Goal: Find specific page/section: Find specific page/section

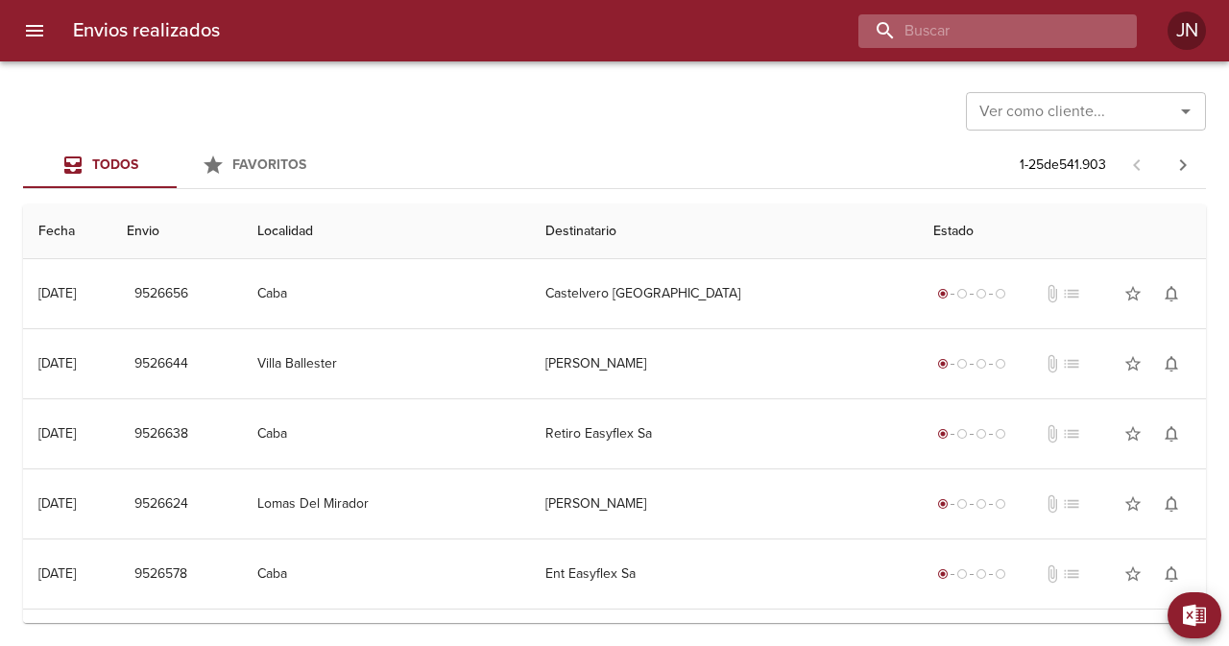
click at [1000, 30] on input "buscar" at bounding box center [981, 31] width 246 height 34
paste input "9344501"
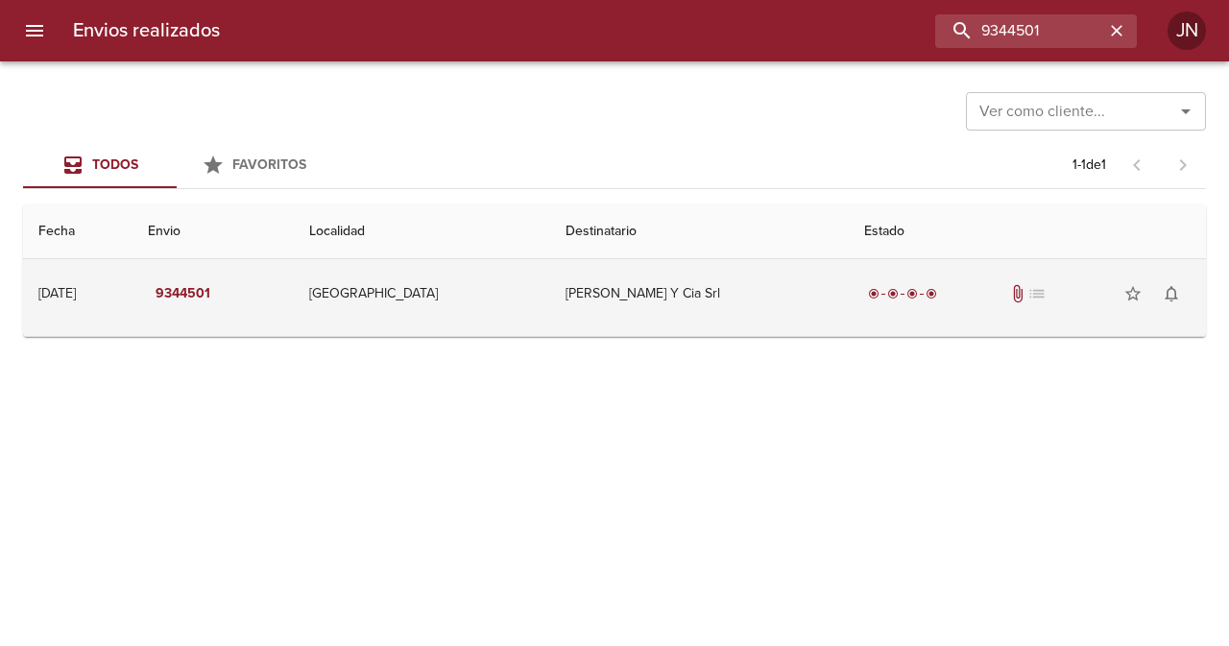
click at [640, 290] on td "[PERSON_NAME] Y Cia Srl" at bounding box center [699, 293] width 299 height 69
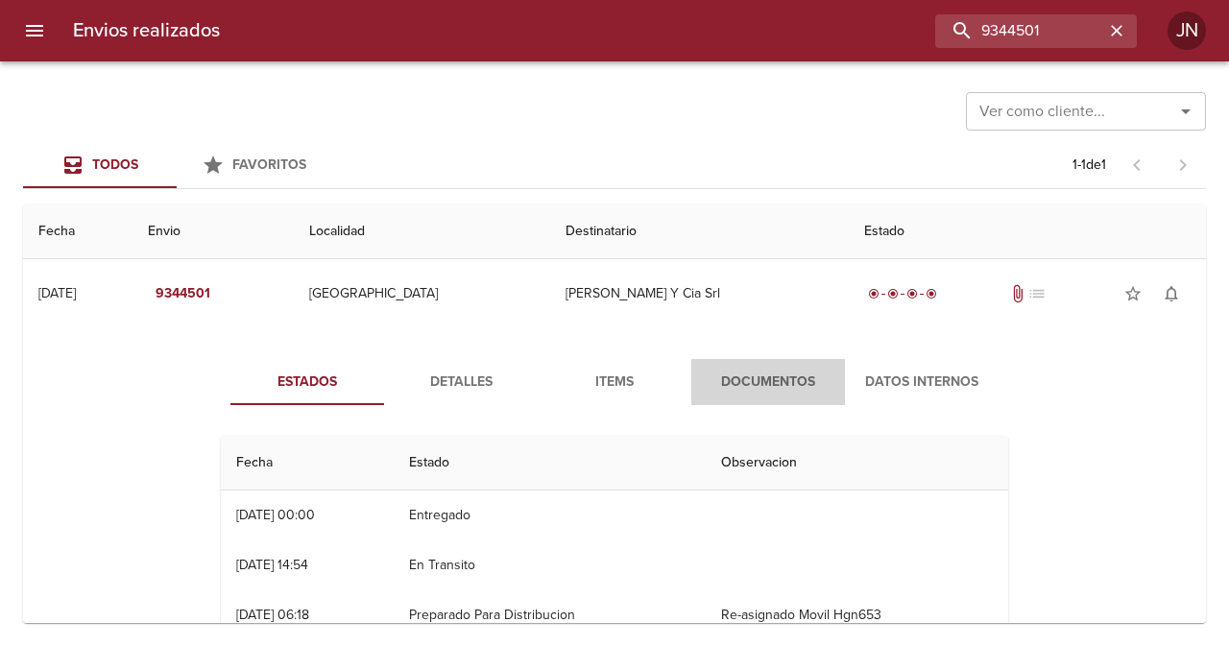
click at [768, 379] on span "Documentos" at bounding box center [768, 383] width 131 height 24
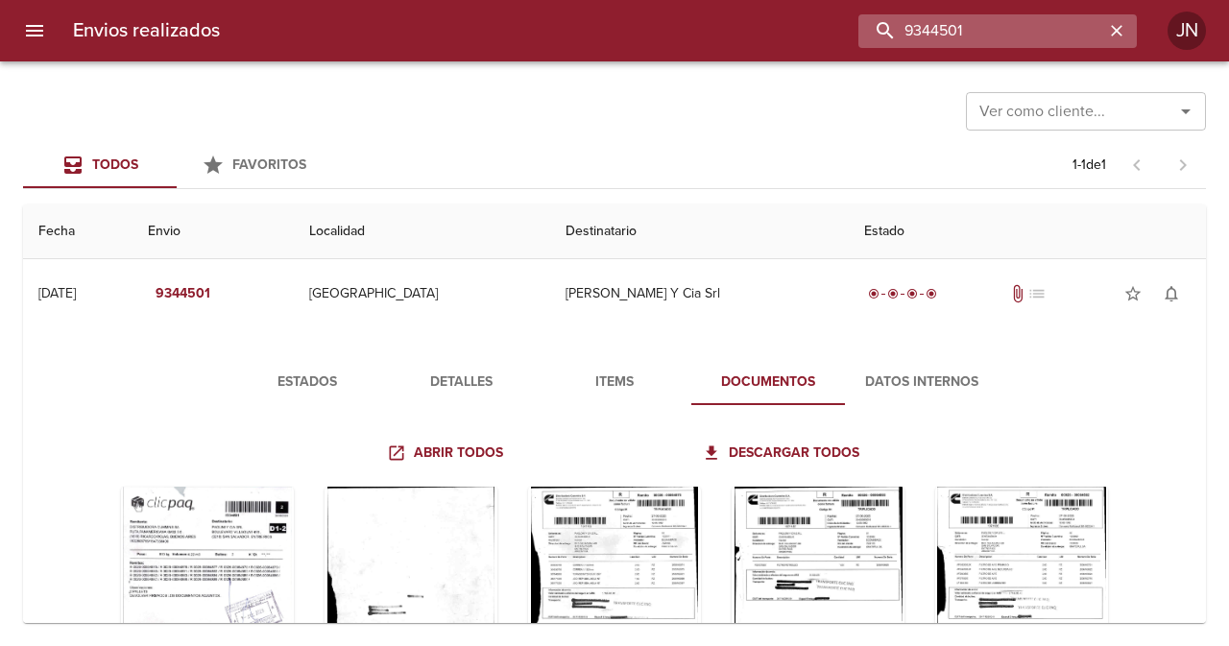
click at [1069, 38] on input "9344501" at bounding box center [981, 31] width 246 height 34
paste input "254870"
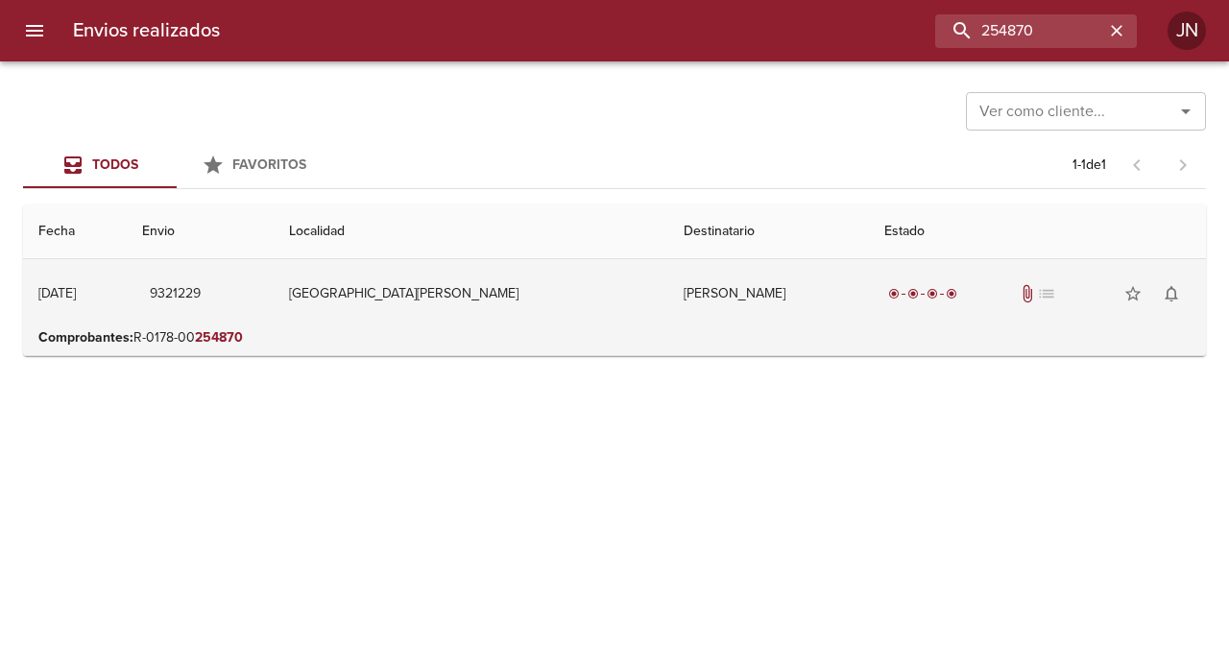
click at [668, 297] on td "[PERSON_NAME]" at bounding box center [768, 293] width 201 height 69
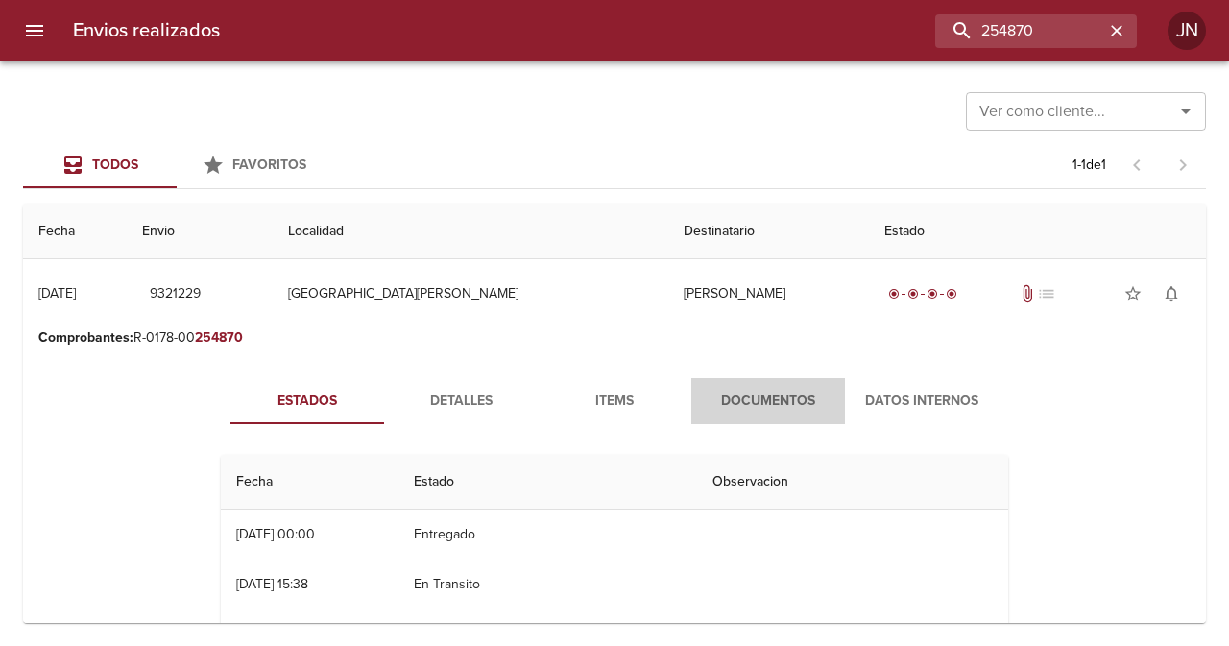
click at [748, 405] on span "Documentos" at bounding box center [768, 402] width 131 height 24
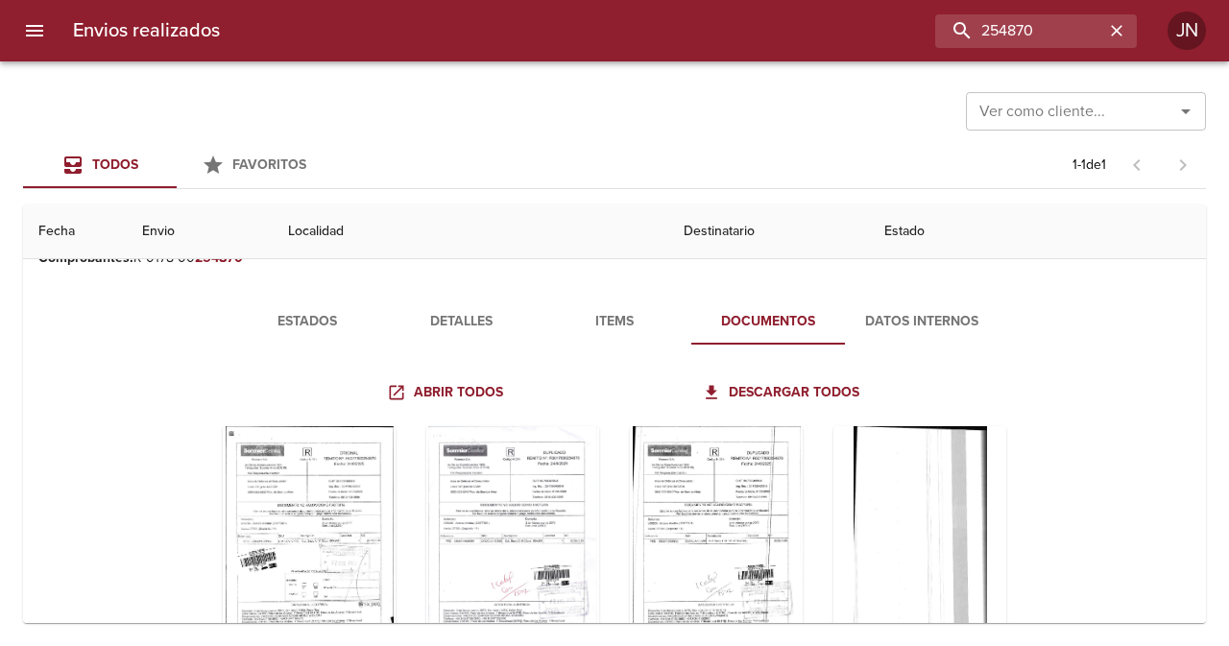
scroll to position [192, 0]
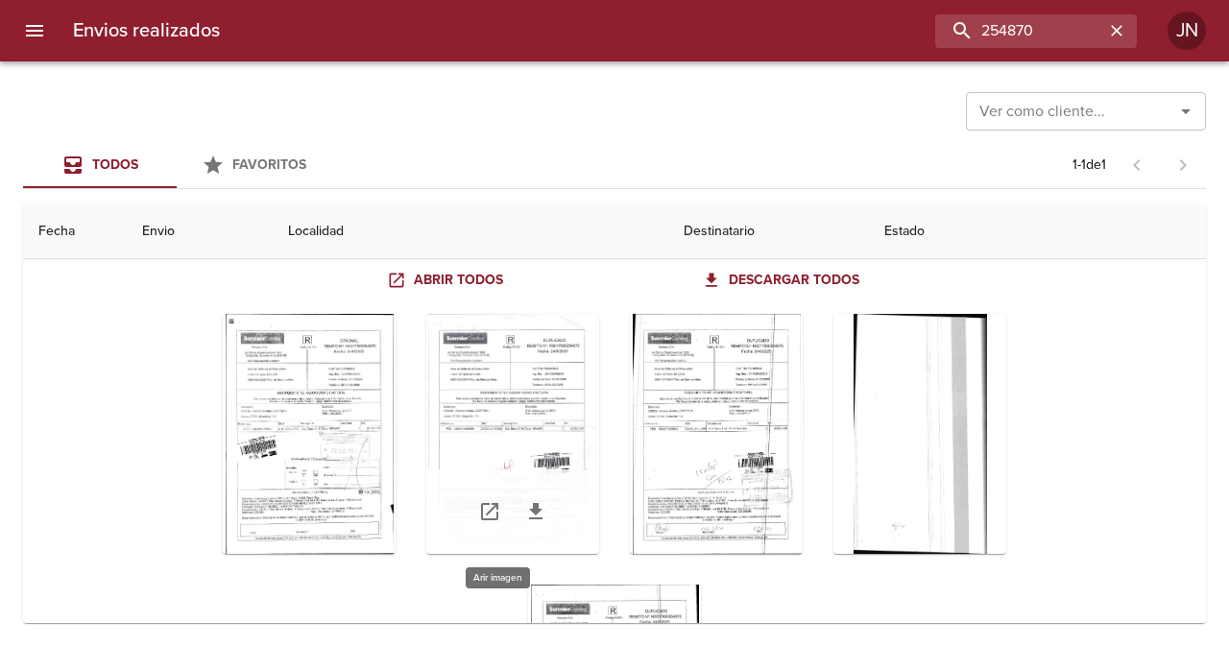
click at [528, 403] on div "Tabla de envíos del cliente" at bounding box center [512, 434] width 173 height 240
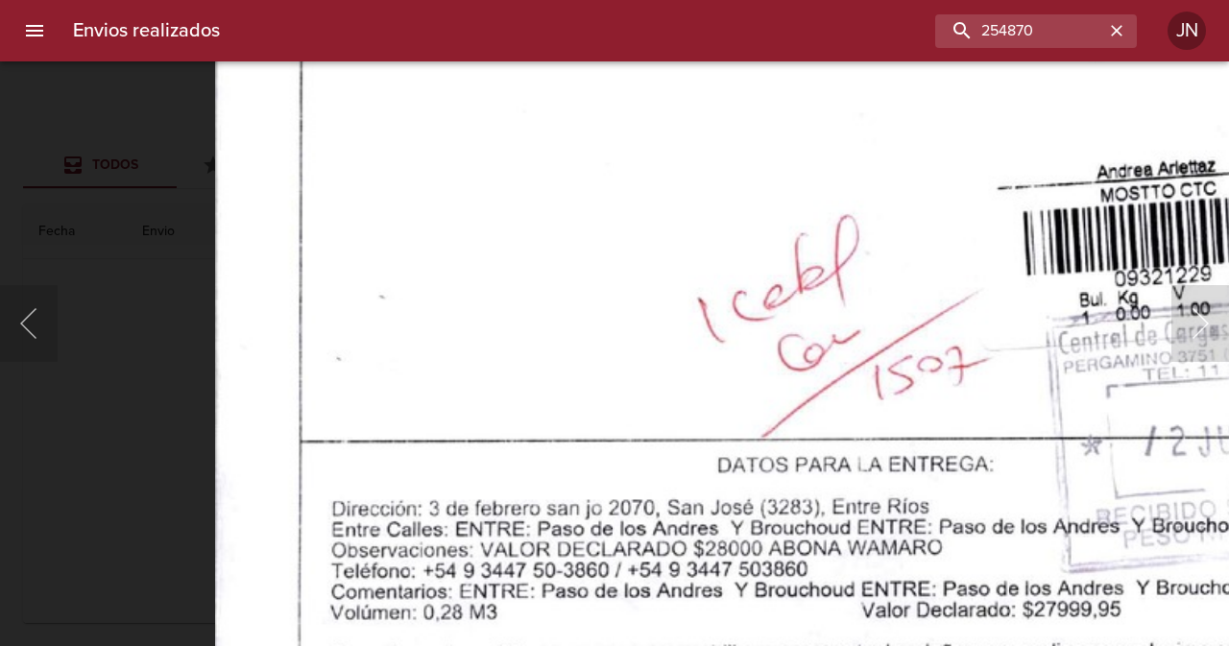
click at [712, 330] on img "Lightbox" at bounding box center [858, 18] width 1289 height 1833
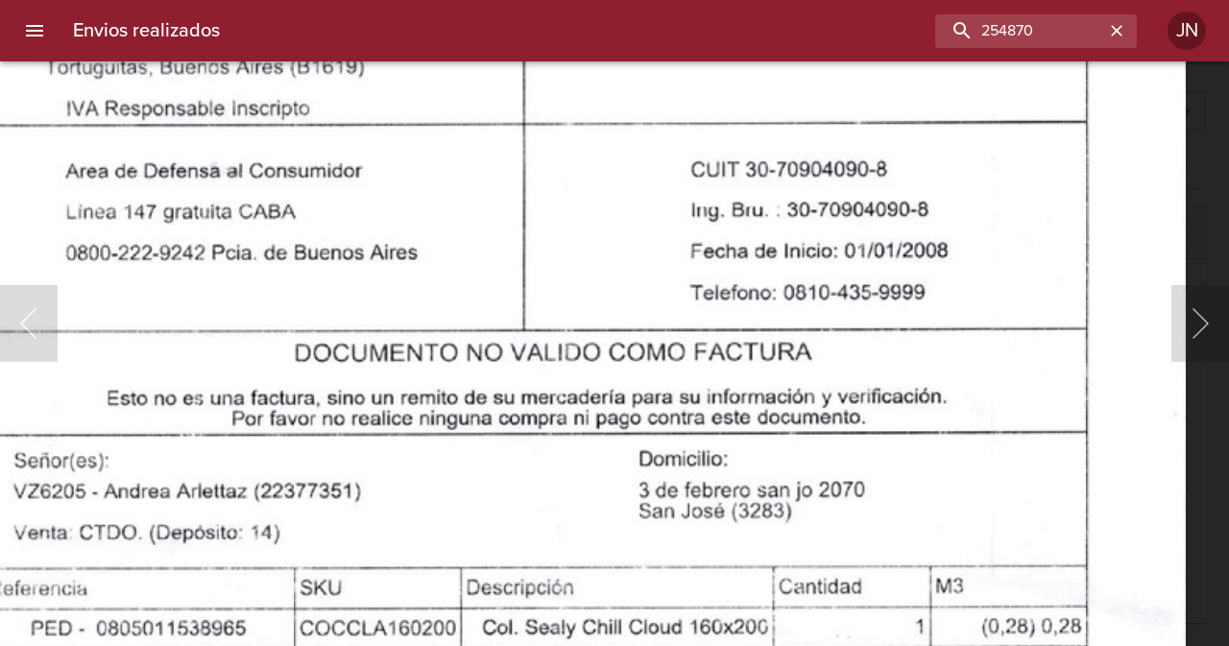
click at [528, 0] on html "Envios realizados 254870 JN Ver como cliente... Ver como cliente... Todos Favor…" at bounding box center [614, 0] width 1229 height 0
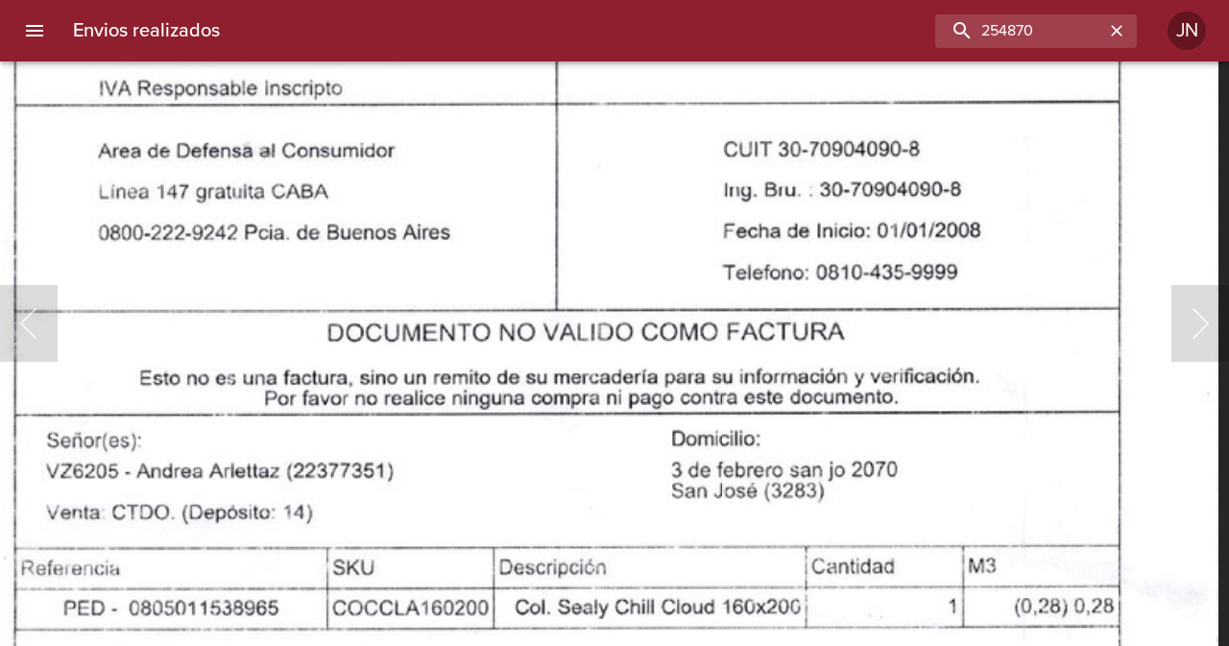
click at [714, 221] on img "Lightbox" at bounding box center [572, 647] width 1289 height 1833
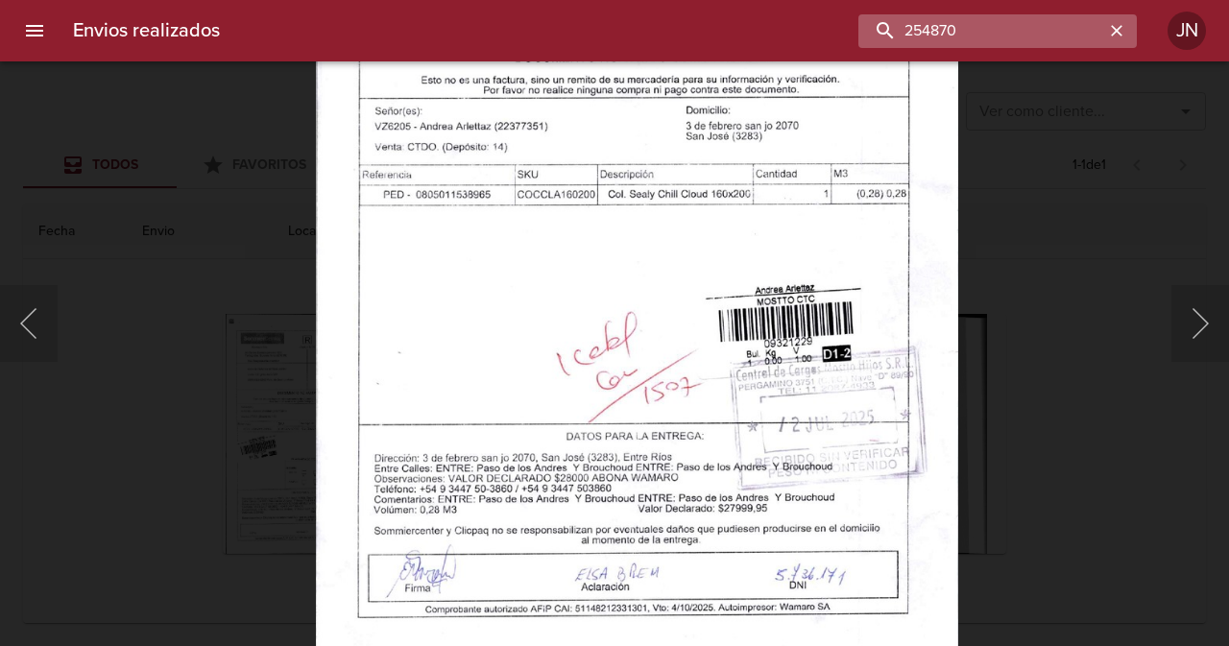
click at [1063, 38] on input "254870" at bounding box center [981, 31] width 246 height 34
click at [1063, 36] on input "254870" at bounding box center [981, 31] width 246 height 34
paste input "9344501"
type input "2"
paste input "9344501"
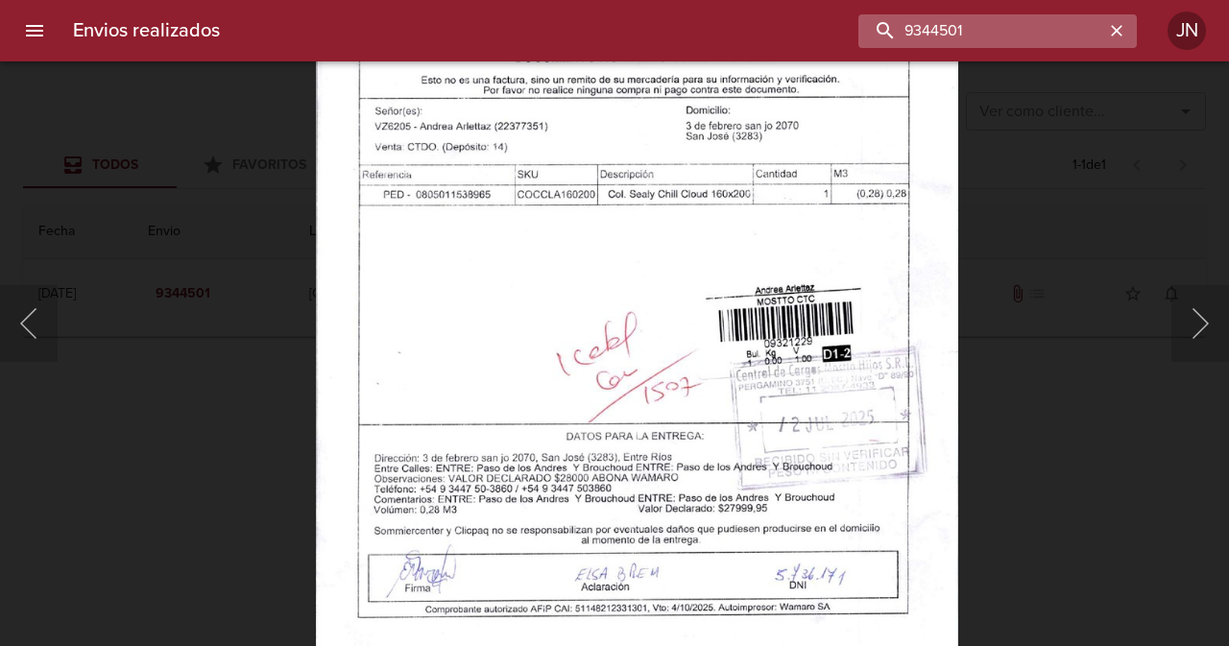
scroll to position [0, 0]
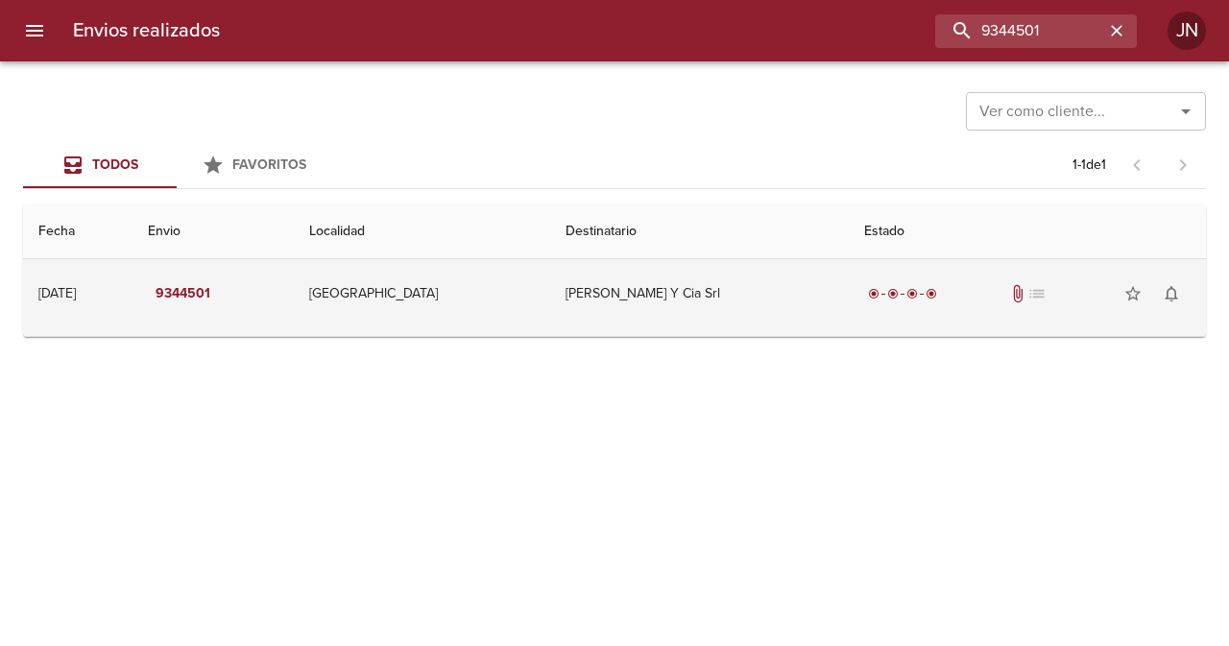
click at [630, 285] on td "[PERSON_NAME] Y Cia Srl" at bounding box center [699, 293] width 299 height 69
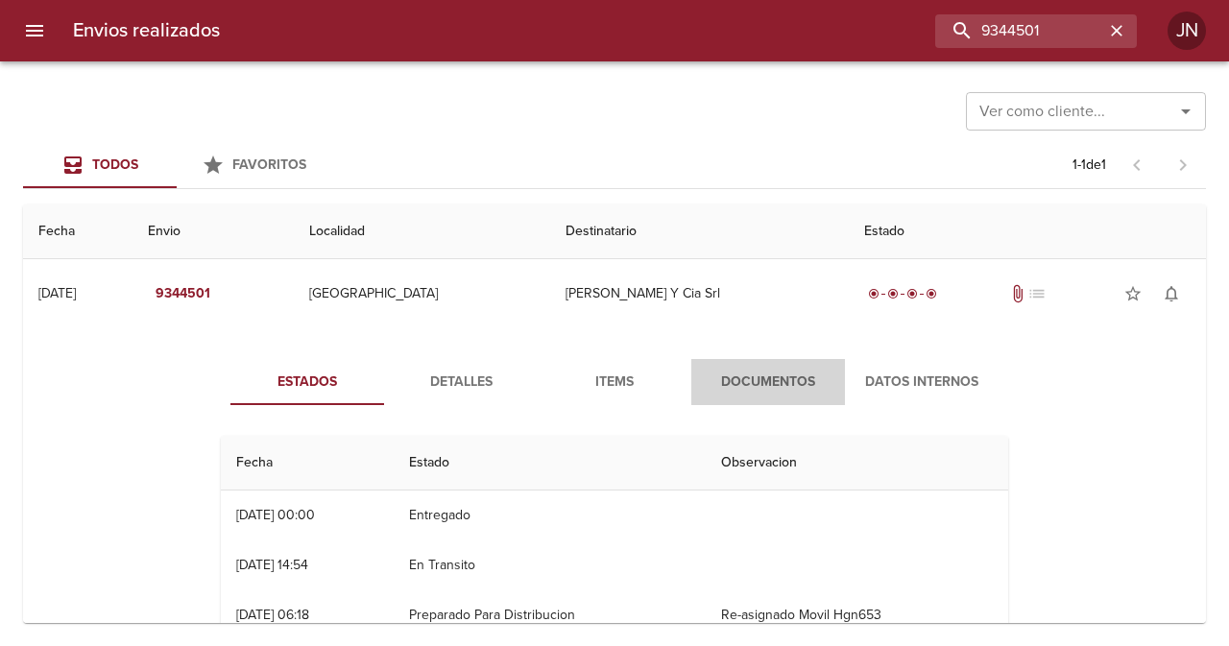
click at [761, 374] on span "Documentos" at bounding box center [768, 383] width 131 height 24
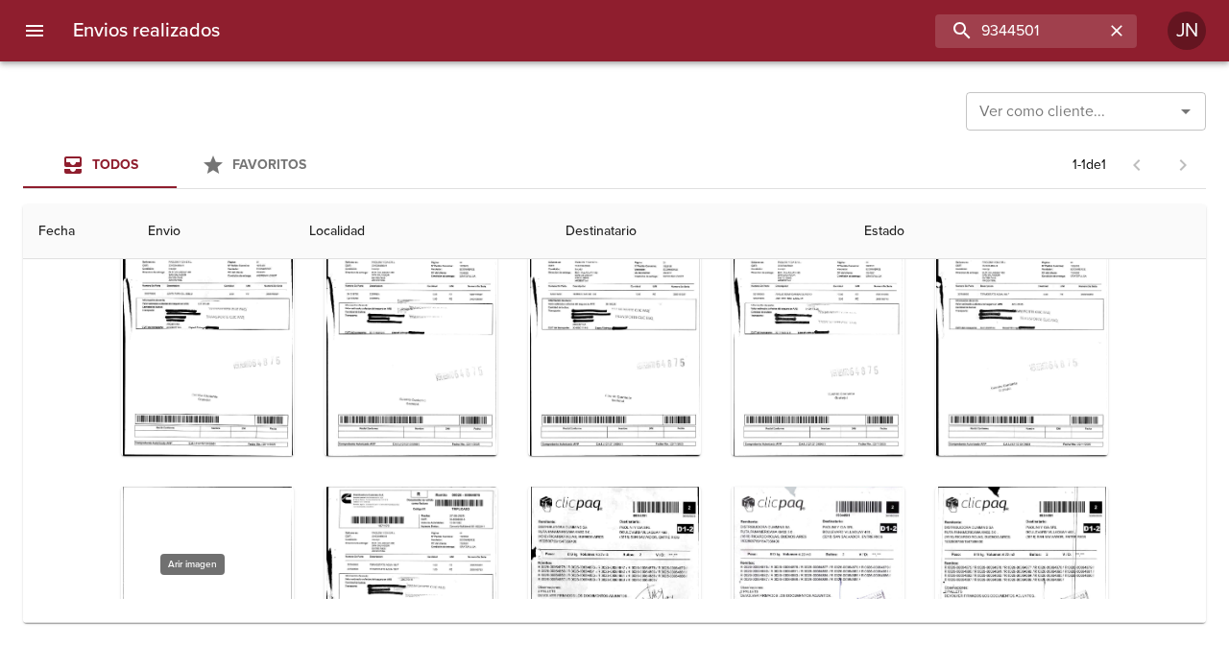
scroll to position [1056, 0]
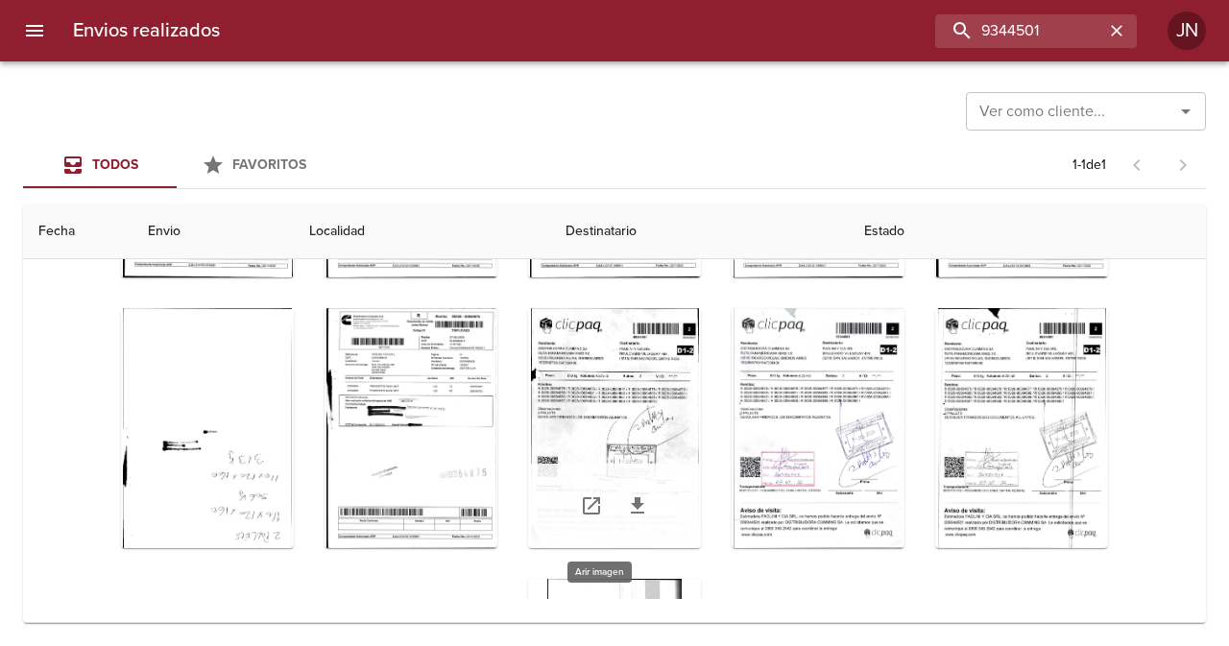
click at [574, 423] on div "Tabla de envíos del cliente" at bounding box center [614, 428] width 173 height 240
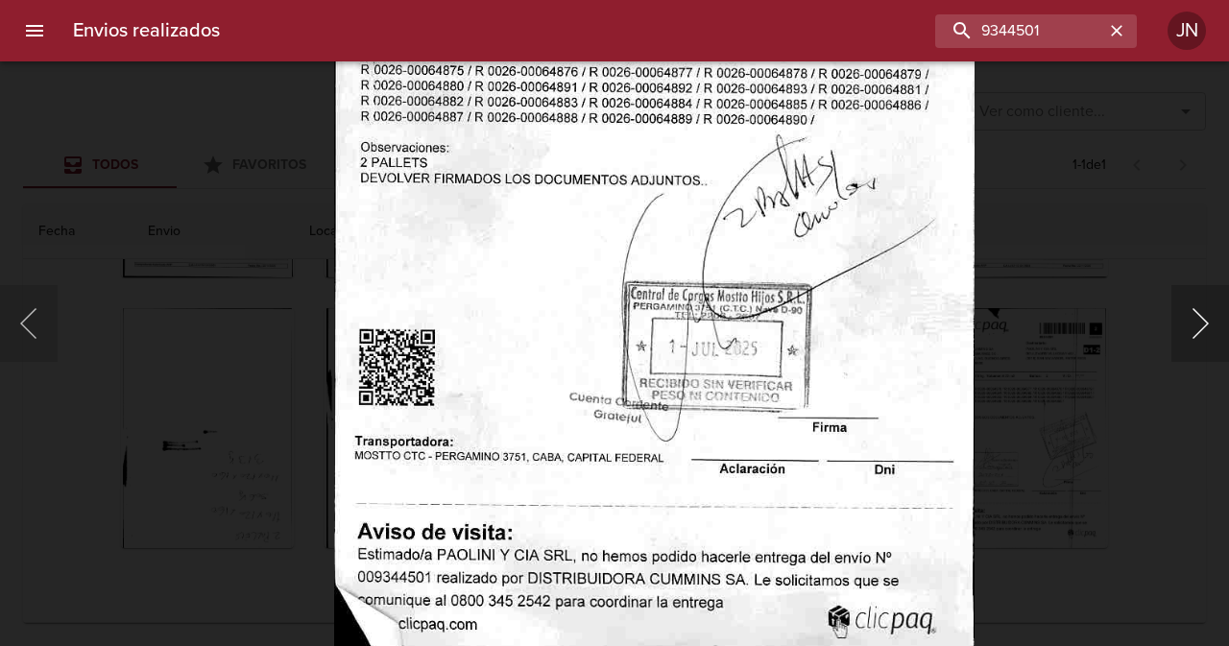
click at [1202, 319] on button "Siguiente" at bounding box center [1200, 323] width 58 height 77
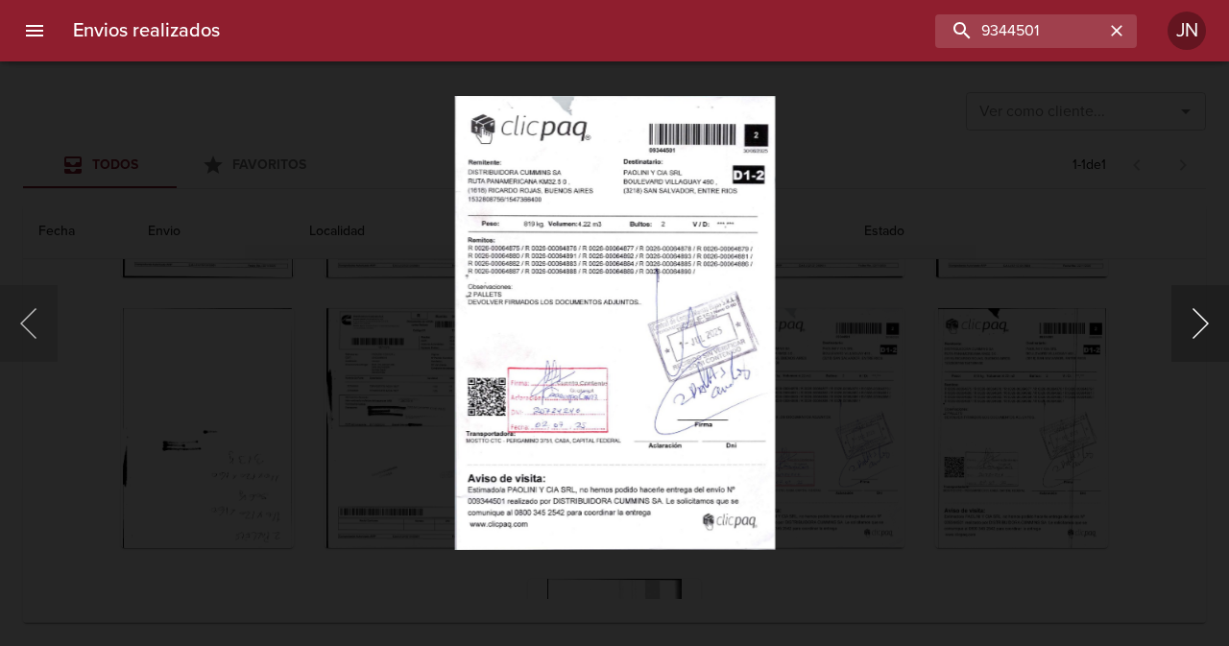
click at [1206, 323] on button "Siguiente" at bounding box center [1200, 323] width 58 height 77
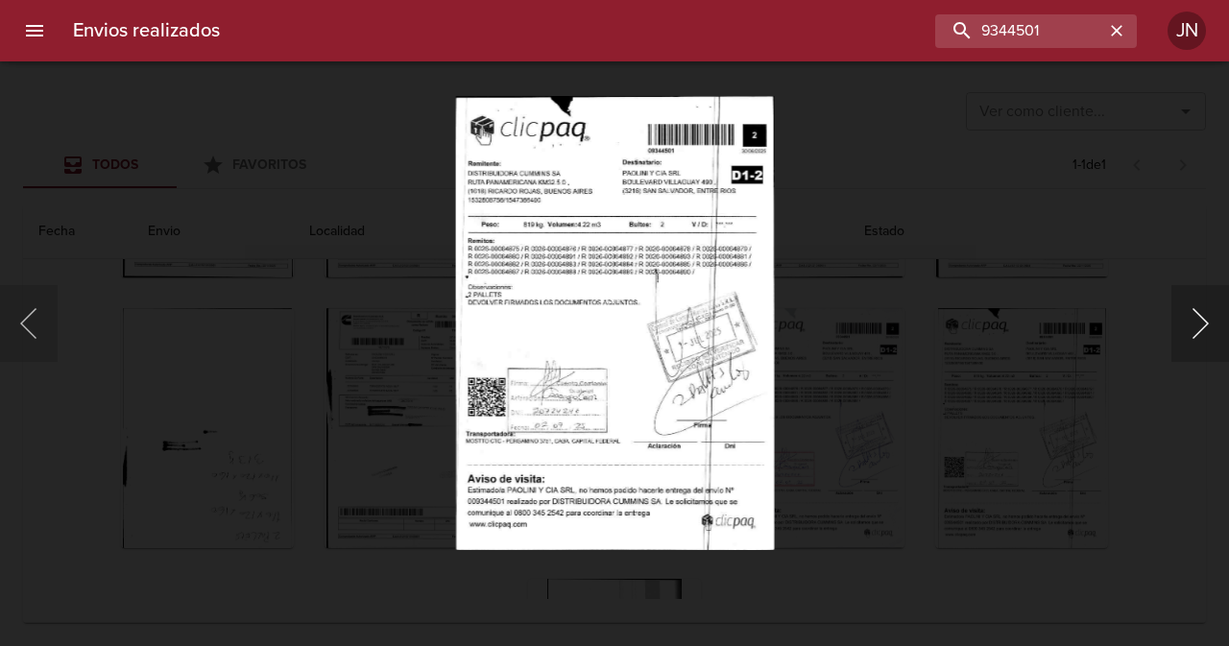
click at [1206, 323] on button "Siguiente" at bounding box center [1200, 323] width 58 height 77
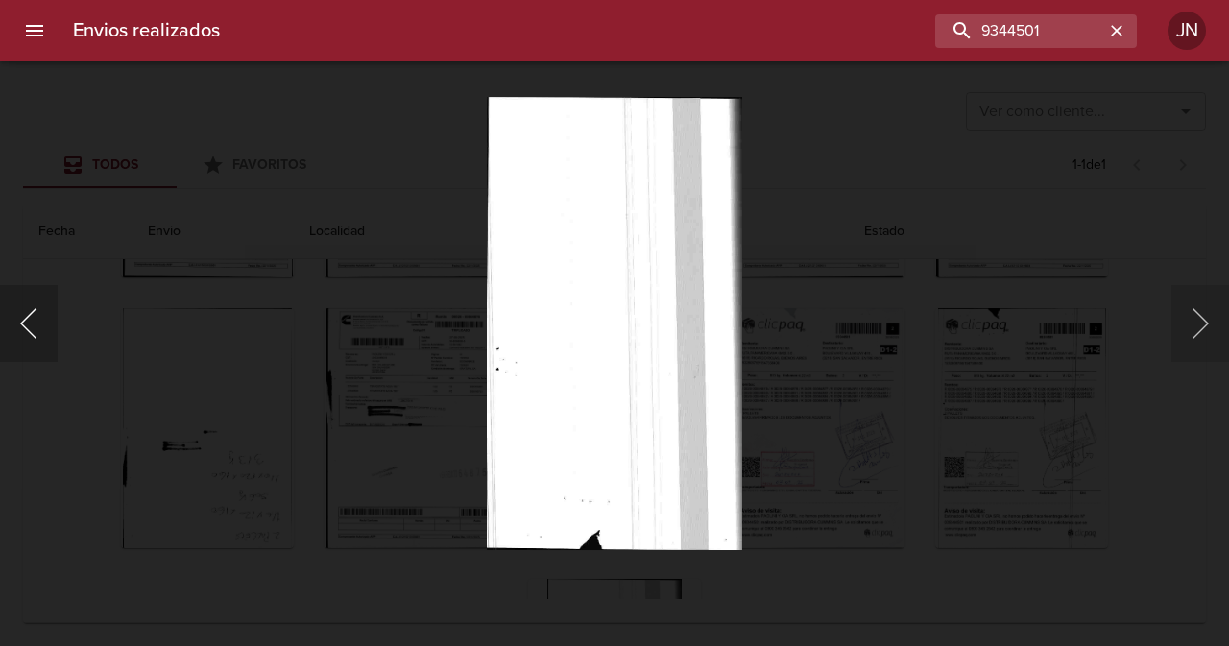
click at [30, 337] on button "Anterior" at bounding box center [29, 323] width 58 height 77
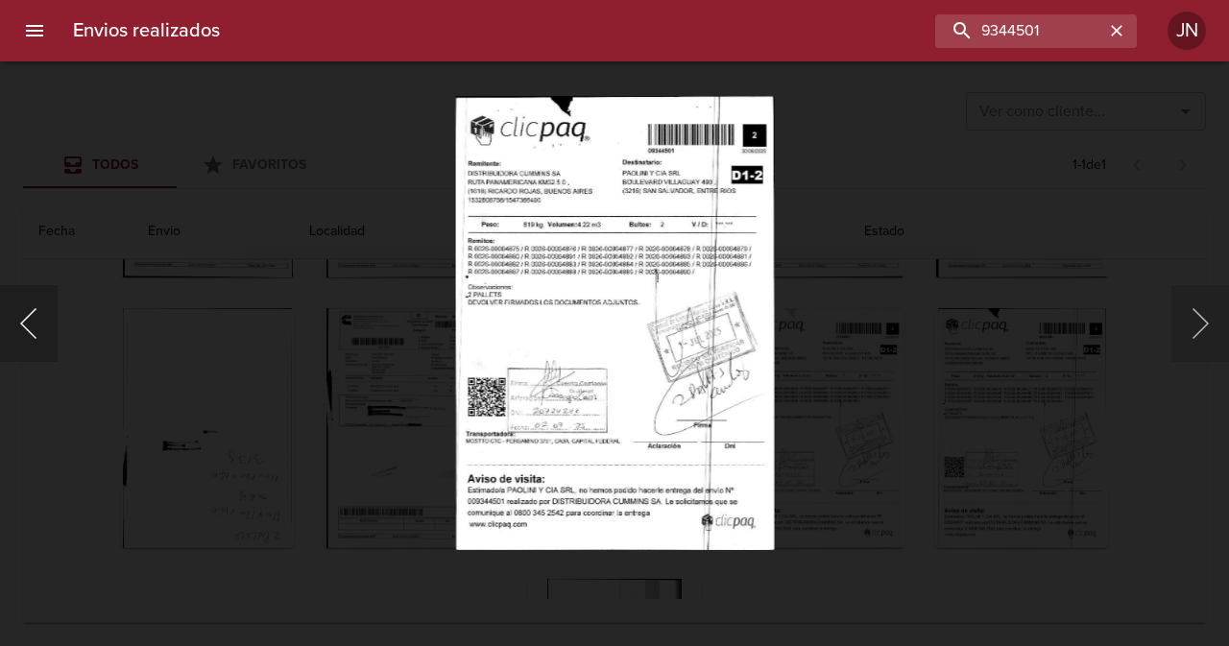
click at [27, 336] on button "Anterior" at bounding box center [29, 323] width 58 height 77
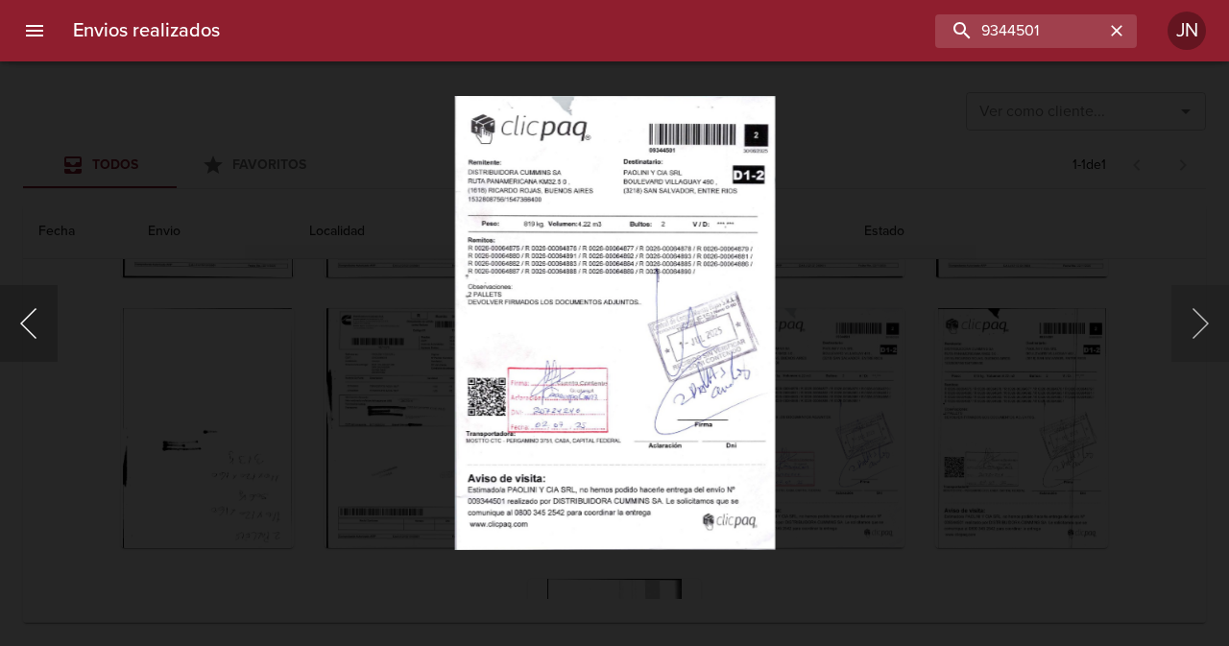
click at [27, 336] on button "Anterior" at bounding box center [29, 323] width 58 height 77
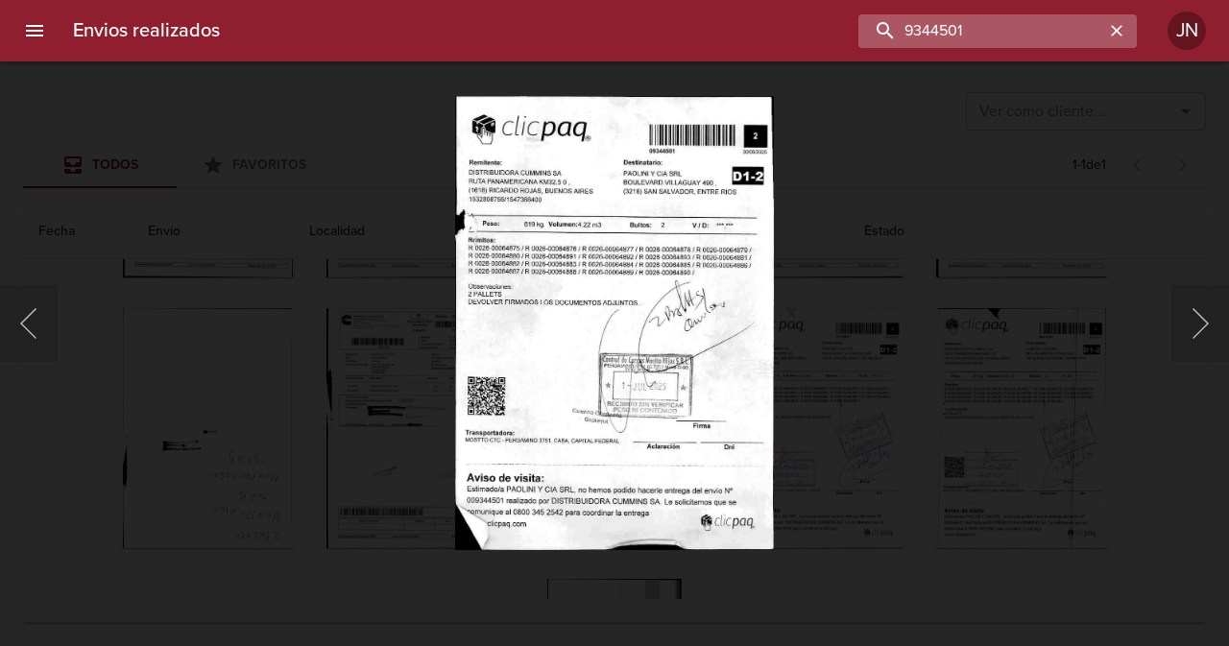
click at [1088, 35] on input "9344501" at bounding box center [981, 31] width 246 height 34
paste input "255506"
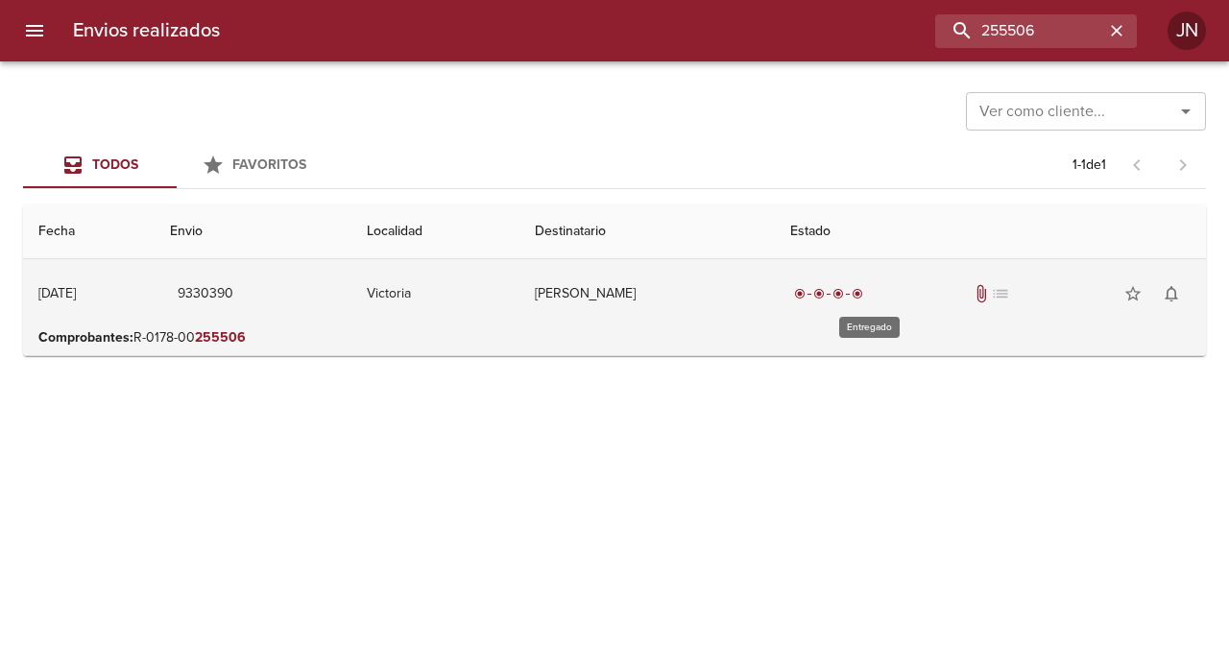
click at [806, 294] on span "radio_button_checked" at bounding box center [800, 294] width 12 height 12
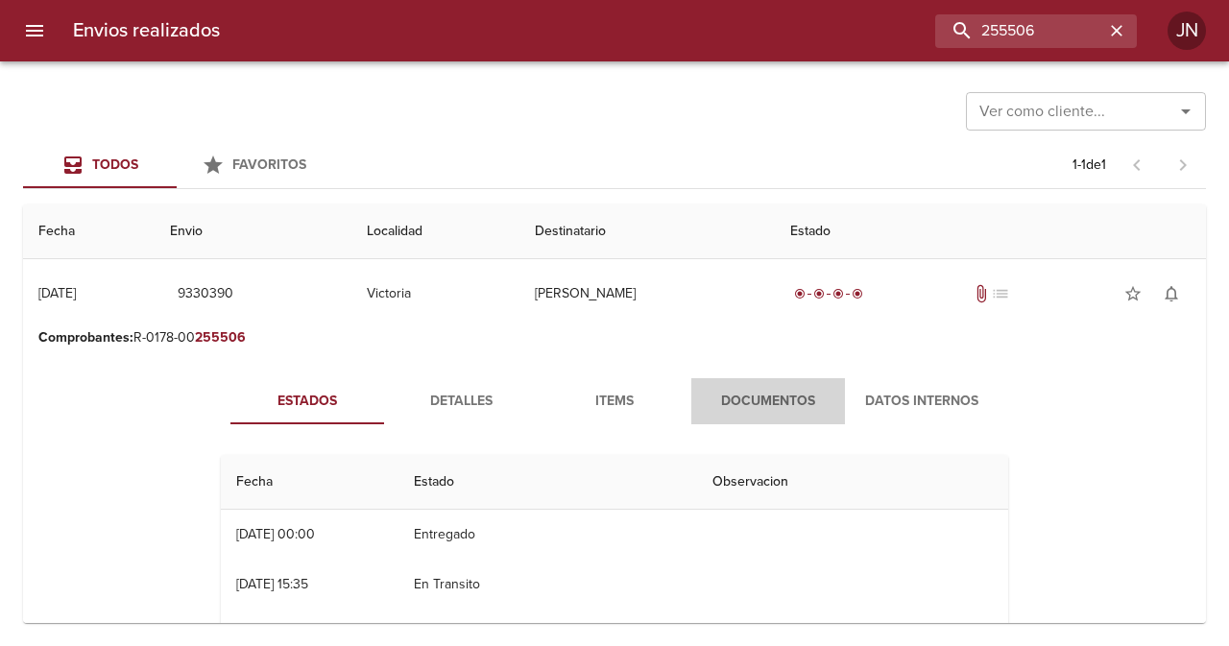
click at [758, 405] on span "Documentos" at bounding box center [768, 402] width 131 height 24
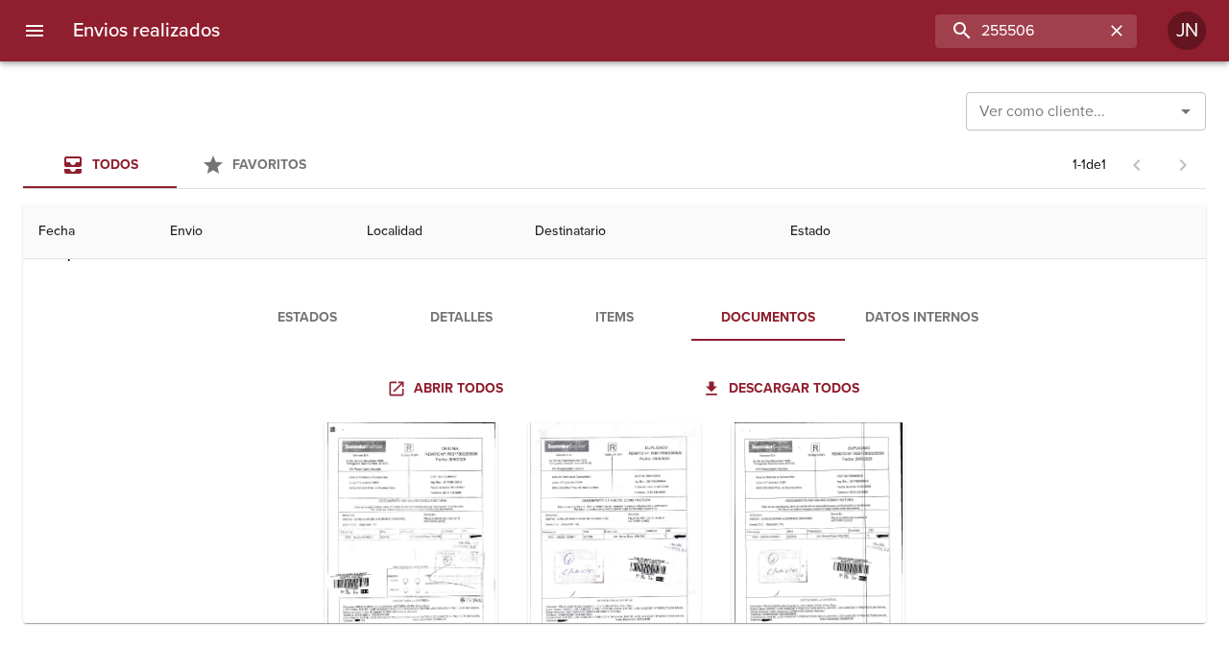
scroll to position [192, 0]
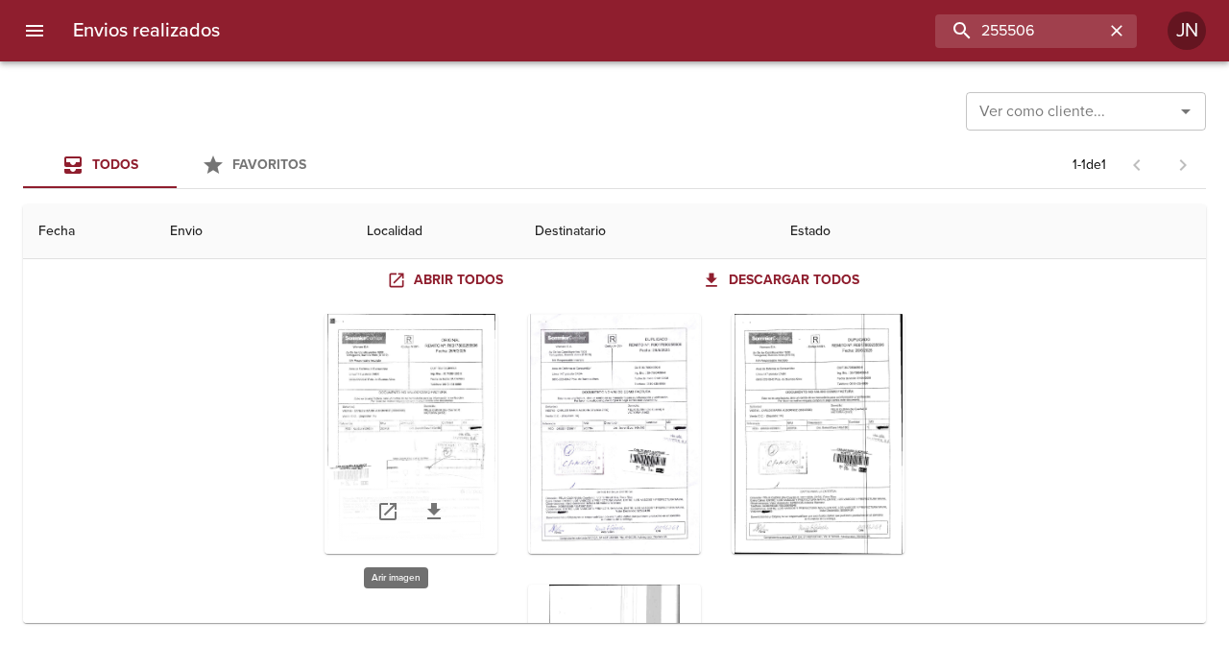
click at [353, 455] on div "Tabla de envíos del cliente" at bounding box center [411, 434] width 173 height 240
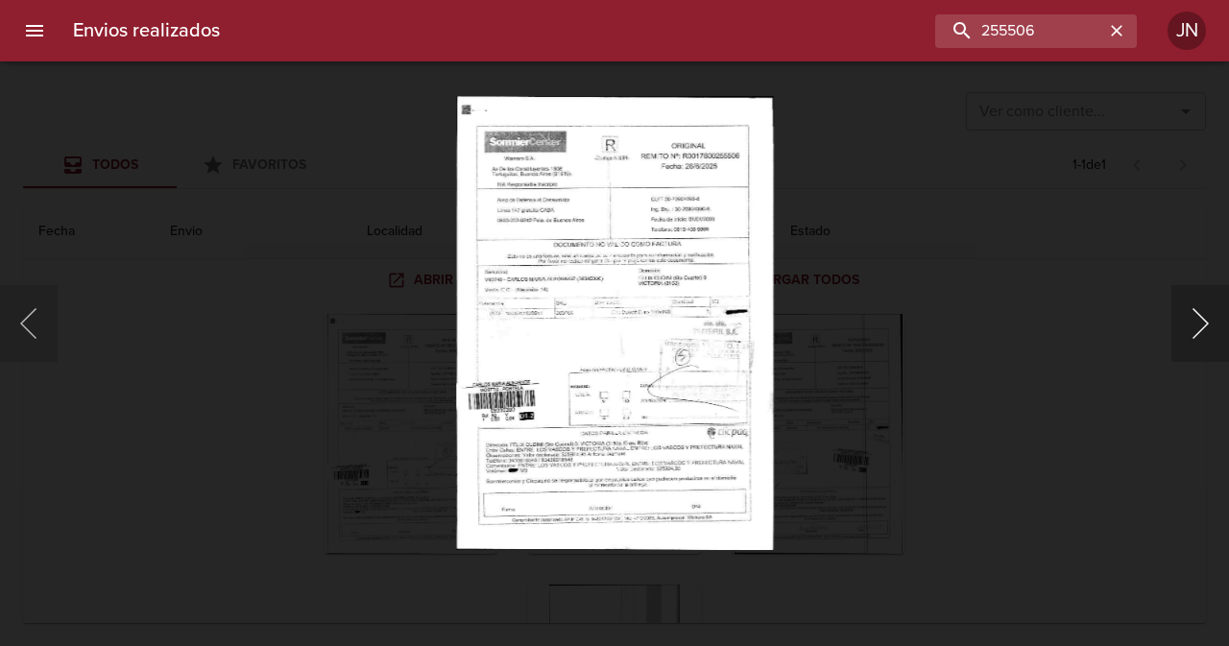
click at [1191, 328] on button "Siguiente" at bounding box center [1200, 323] width 58 height 77
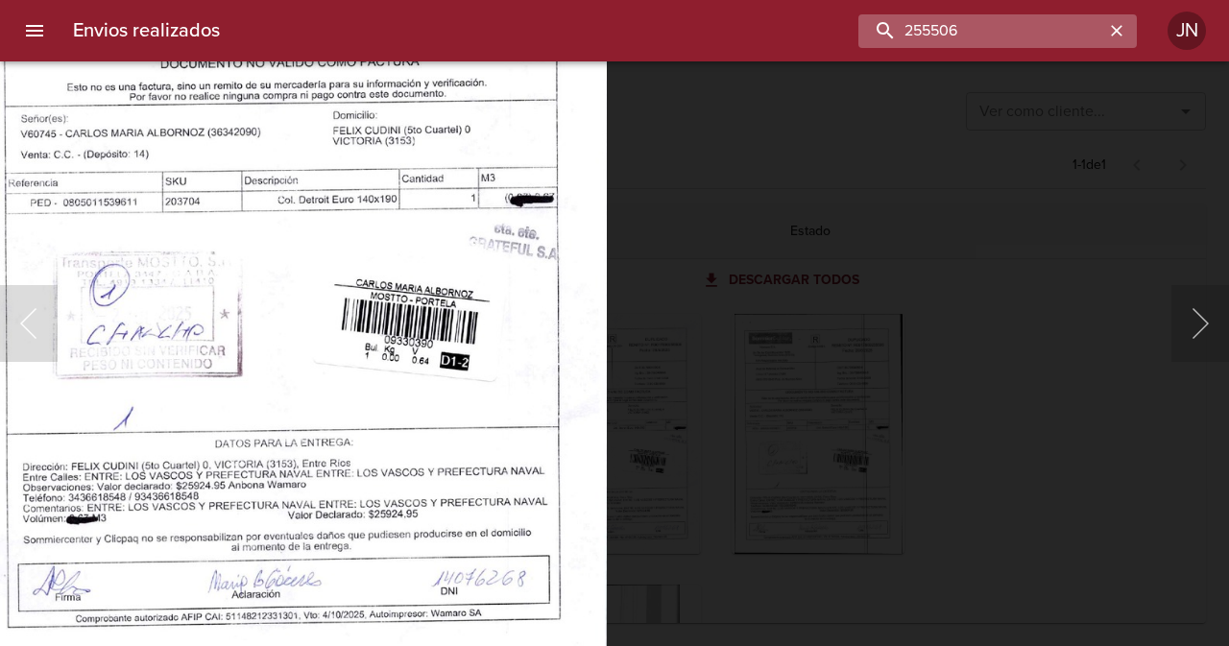
click at [1065, 31] on input "255506" at bounding box center [981, 31] width 246 height 34
click at [1065, 30] on input "255506" at bounding box center [981, 31] width 246 height 34
paste input "4664"
type input "254664"
click at [977, 287] on div "Lightbox" at bounding box center [614, 323] width 1229 height 646
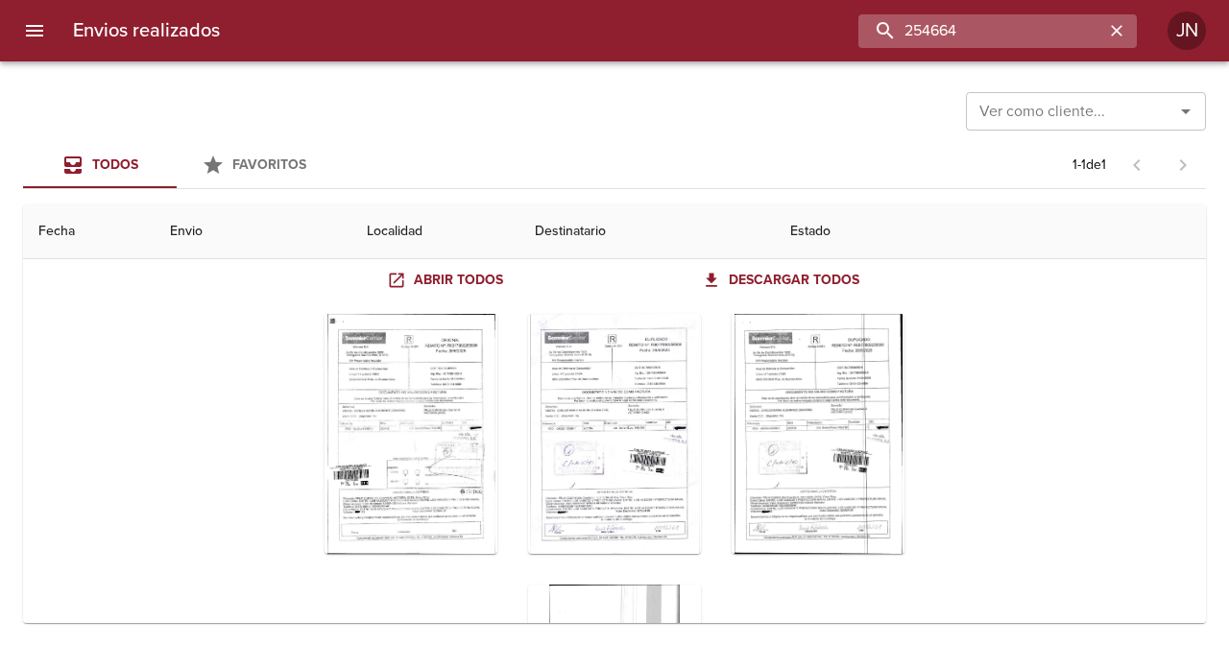
click at [1056, 26] on input "254664" at bounding box center [981, 31] width 246 height 34
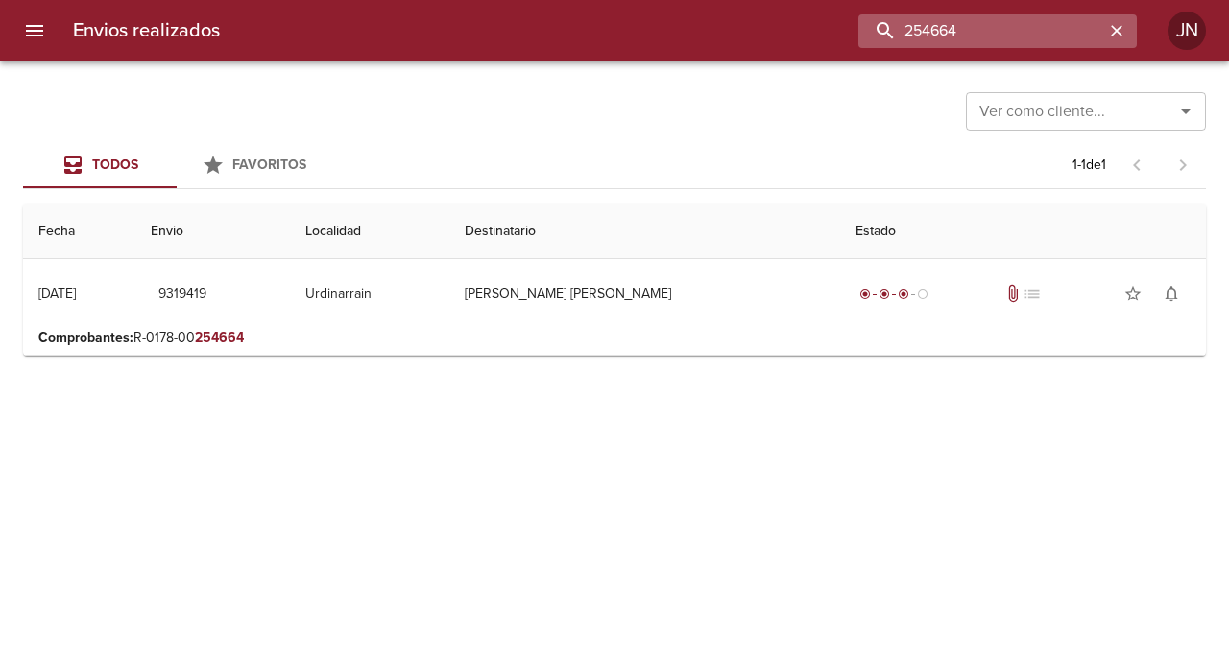
scroll to position [0, 0]
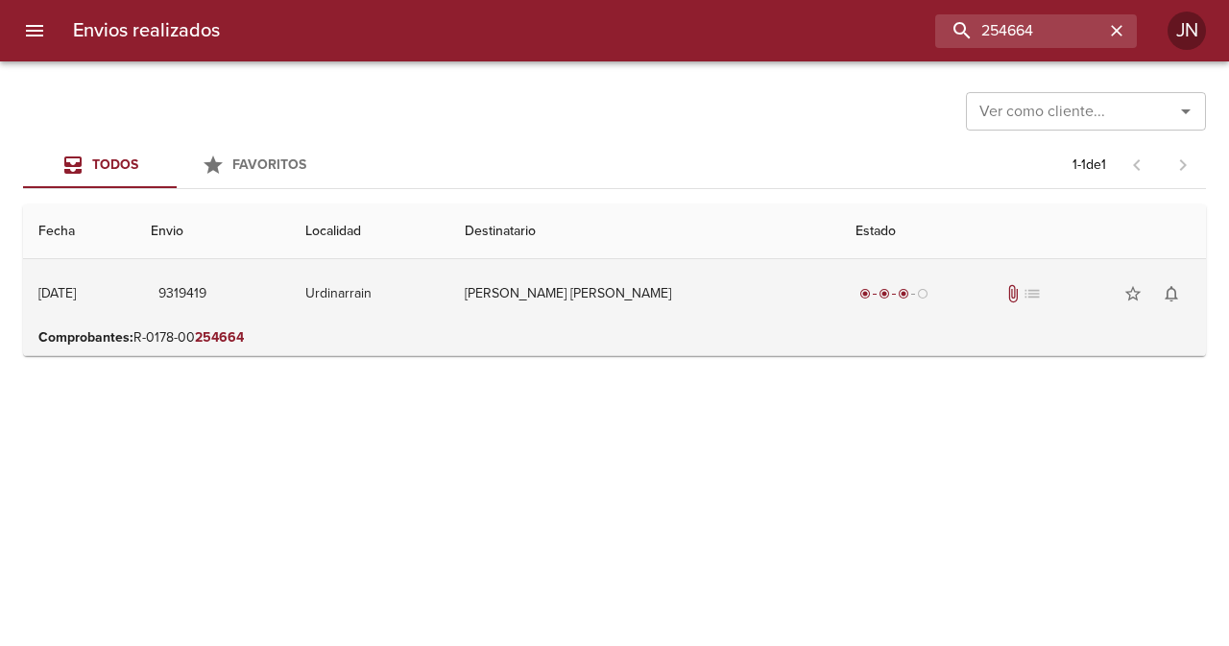
click at [601, 285] on td "[PERSON_NAME] [PERSON_NAME]" at bounding box center [644, 293] width 391 height 69
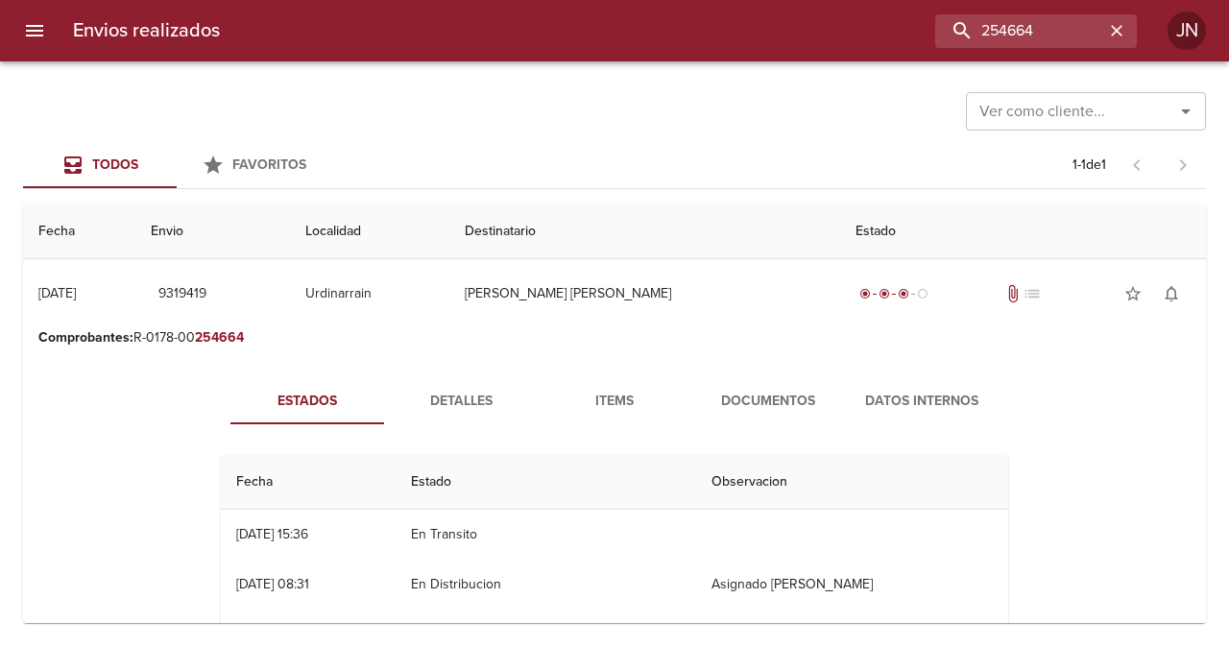
click at [736, 402] on span "Documentos" at bounding box center [768, 402] width 131 height 24
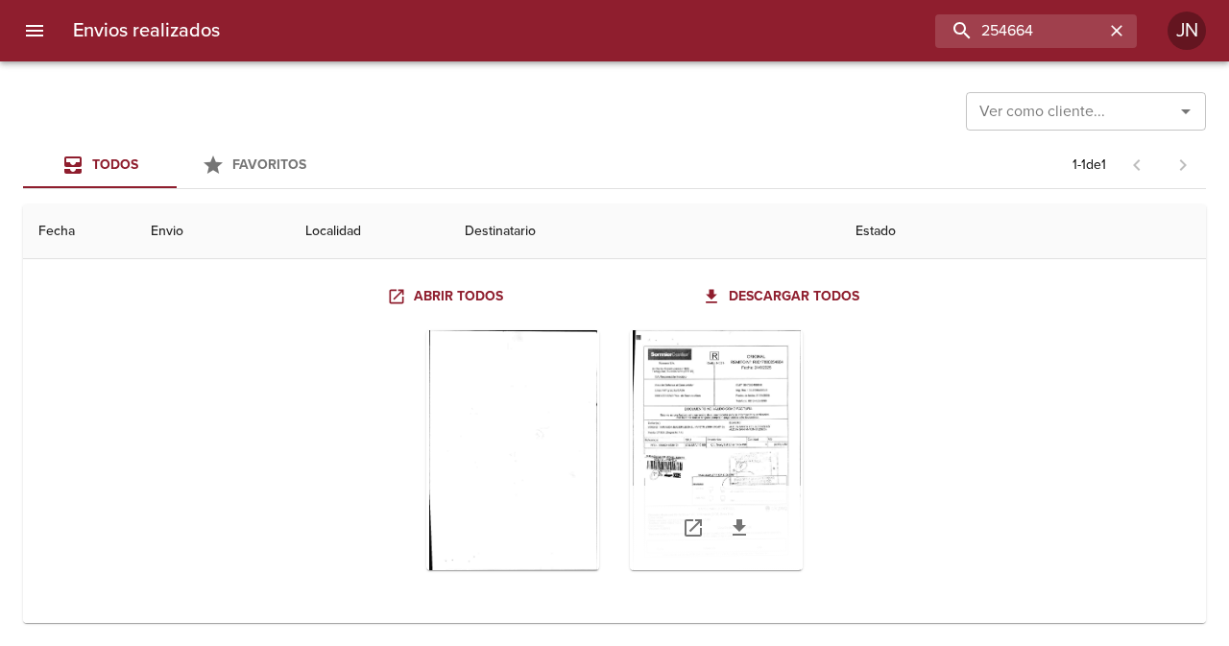
scroll to position [178, 0]
click at [705, 444] on div "Tabla de envíos del cliente" at bounding box center [716, 448] width 173 height 240
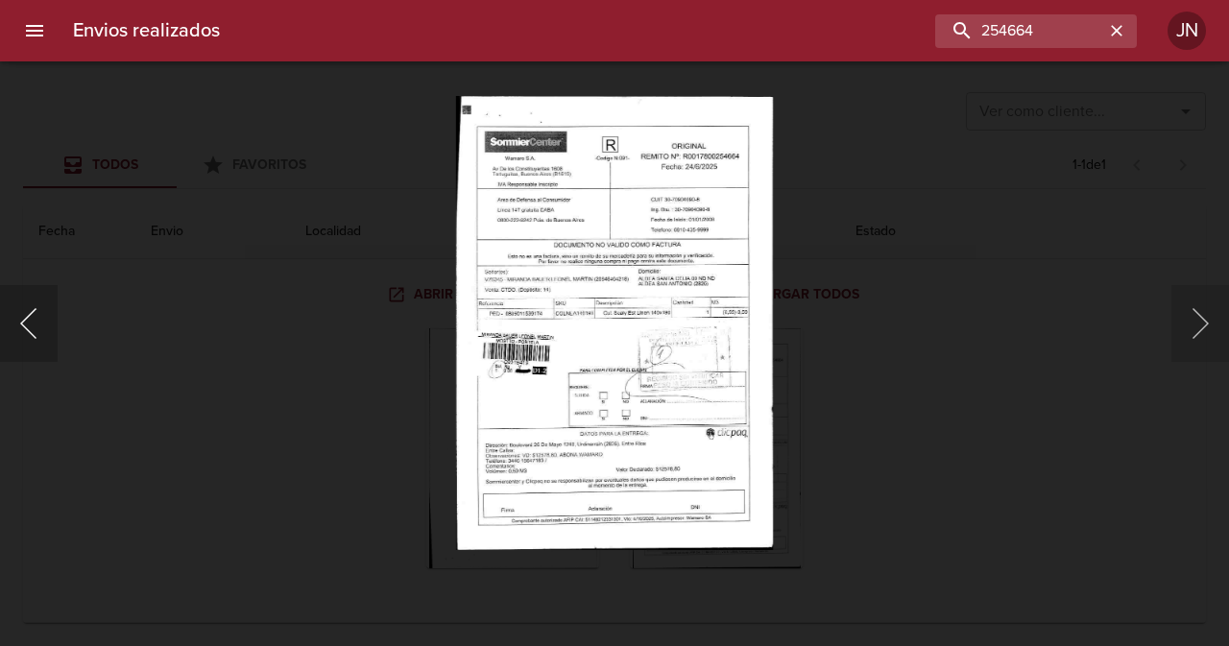
click at [37, 326] on button "Anterior" at bounding box center [29, 323] width 58 height 77
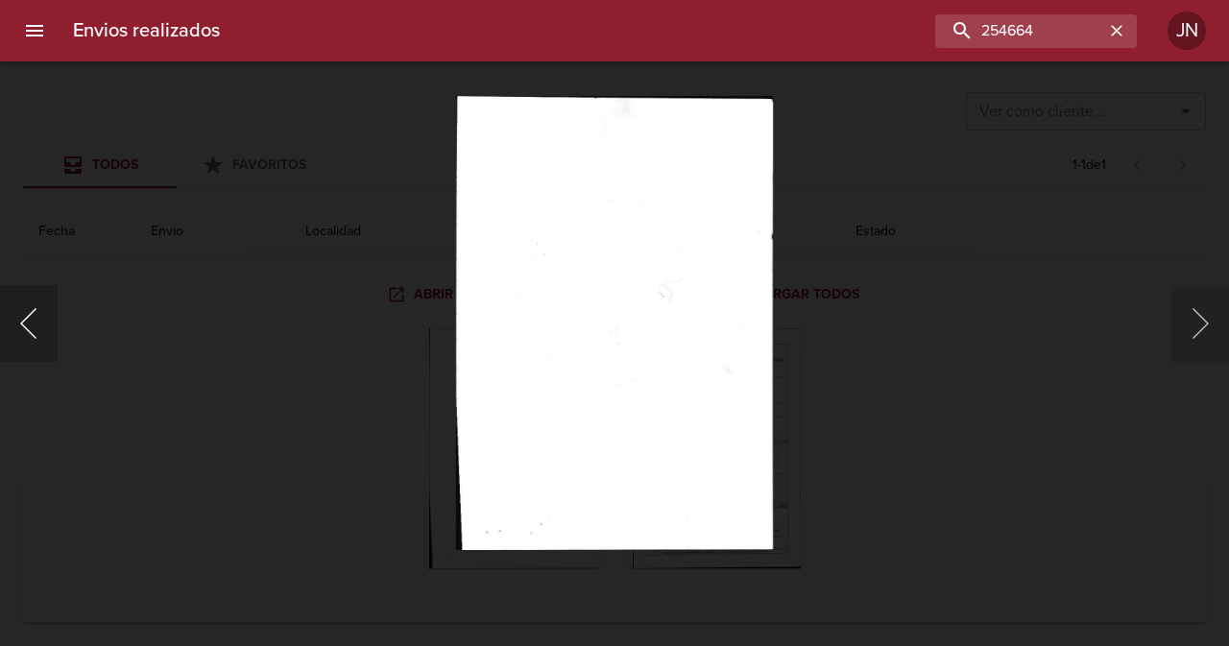
click at [26, 329] on button "Anterior" at bounding box center [29, 323] width 58 height 77
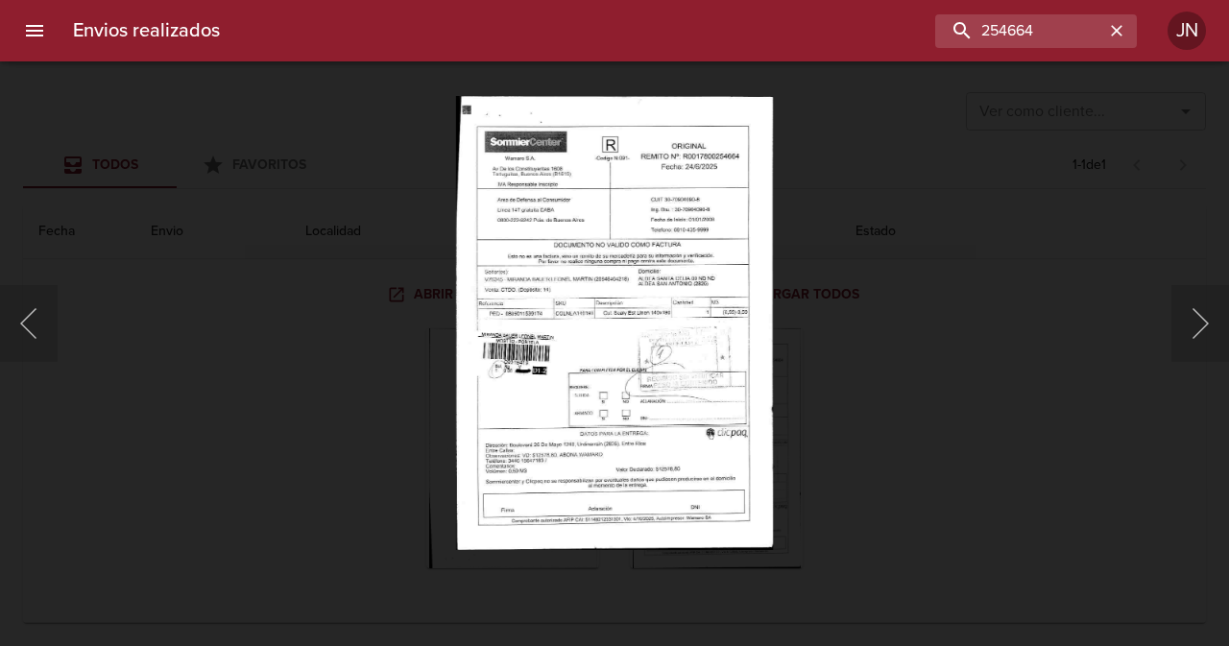
click at [604, 415] on img "Lightbox" at bounding box center [614, 323] width 317 height 454
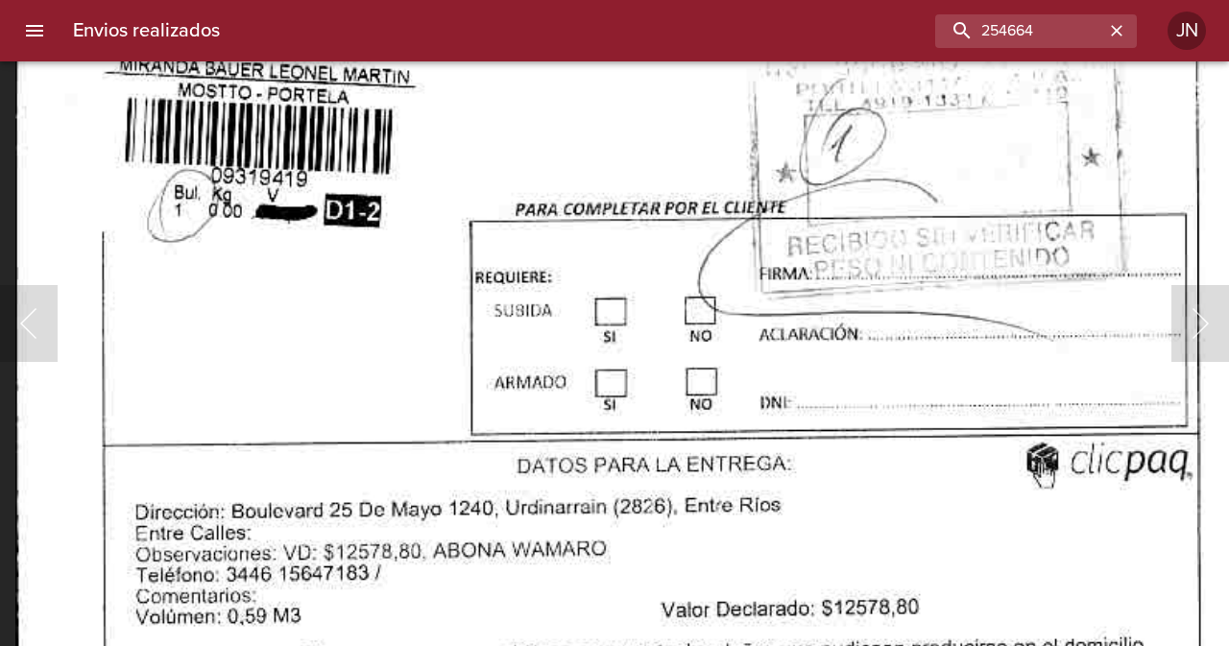
click at [696, 268] on img "Lightbox" at bounding box center [655, 18] width 1280 height 1833
click at [425, 265] on img "Lightbox" at bounding box center [655, 17] width 1280 height 1833
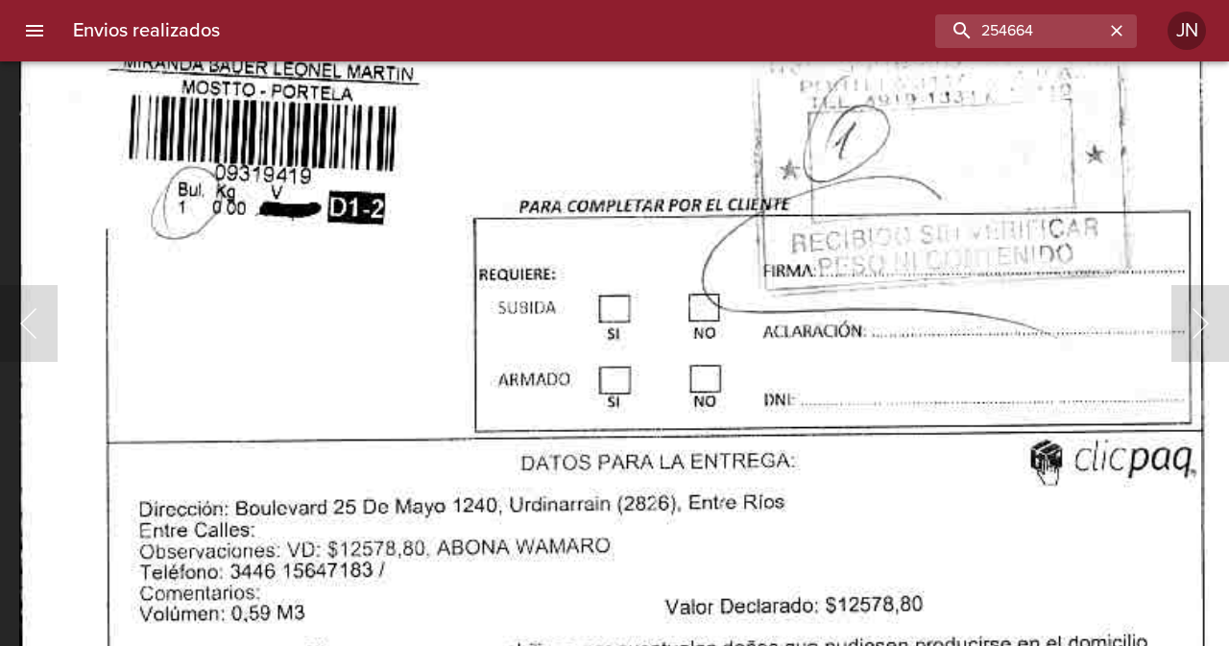
click at [62, 120] on img "Lightbox" at bounding box center [659, 15] width 1280 height 1833
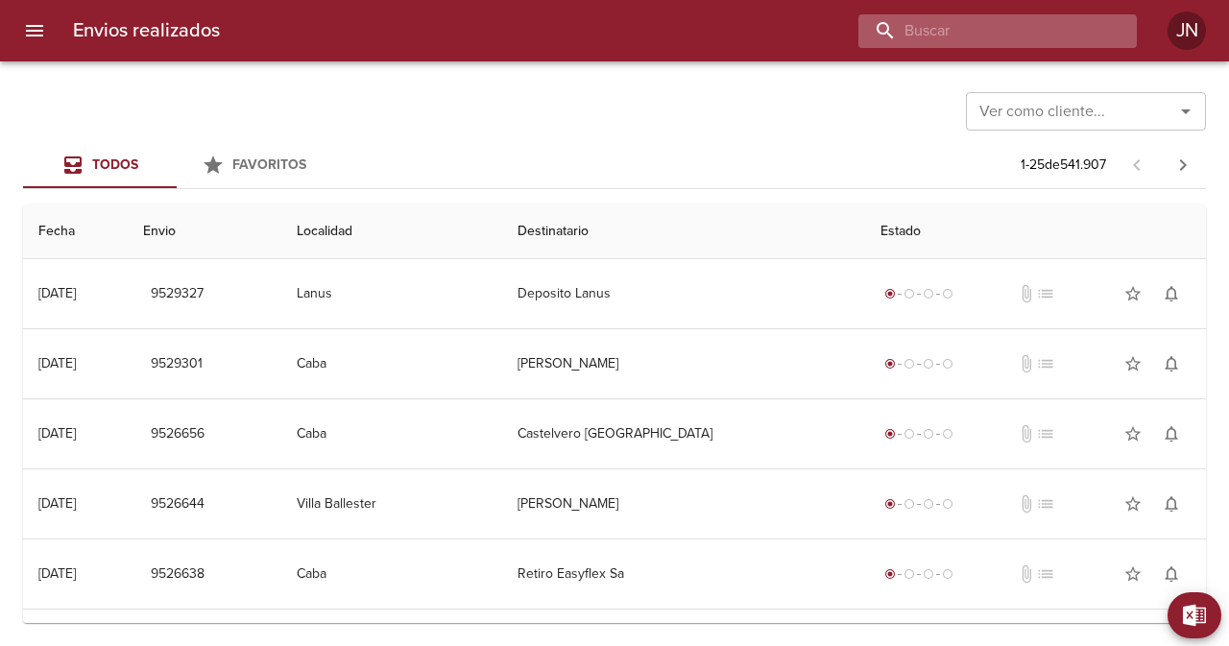
click at [1053, 30] on input "buscar" at bounding box center [981, 31] width 246 height 34
paste input "254664"
type input "254664"
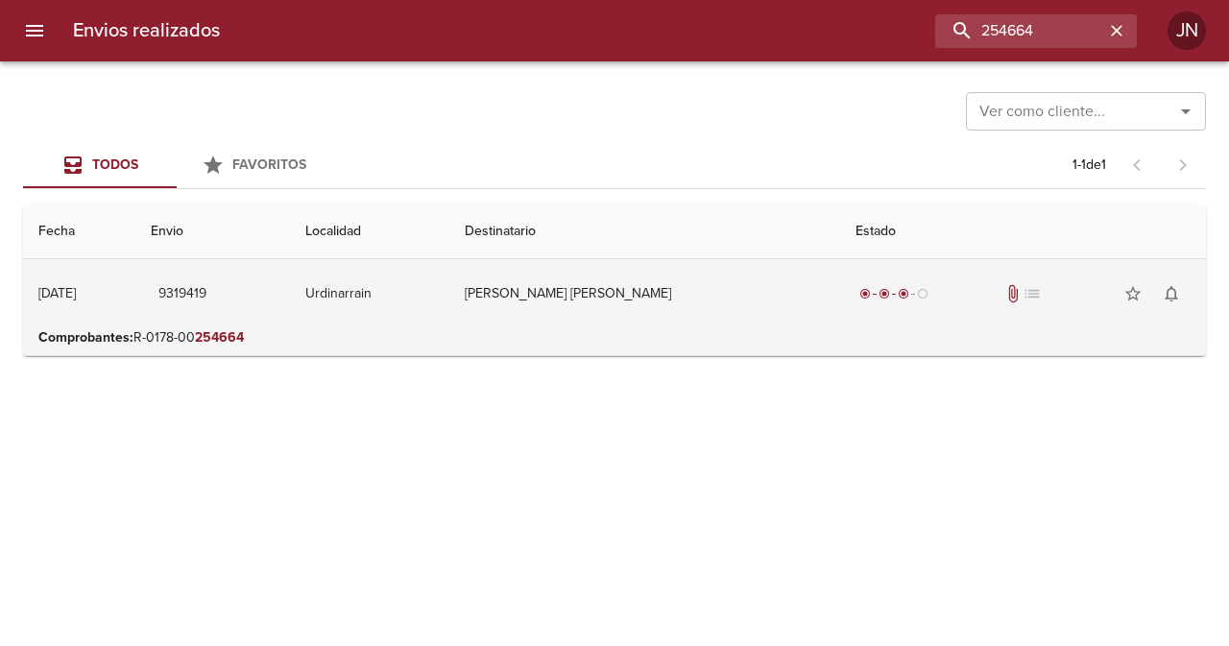
click at [672, 297] on td "[PERSON_NAME] [PERSON_NAME]" at bounding box center [644, 293] width 391 height 69
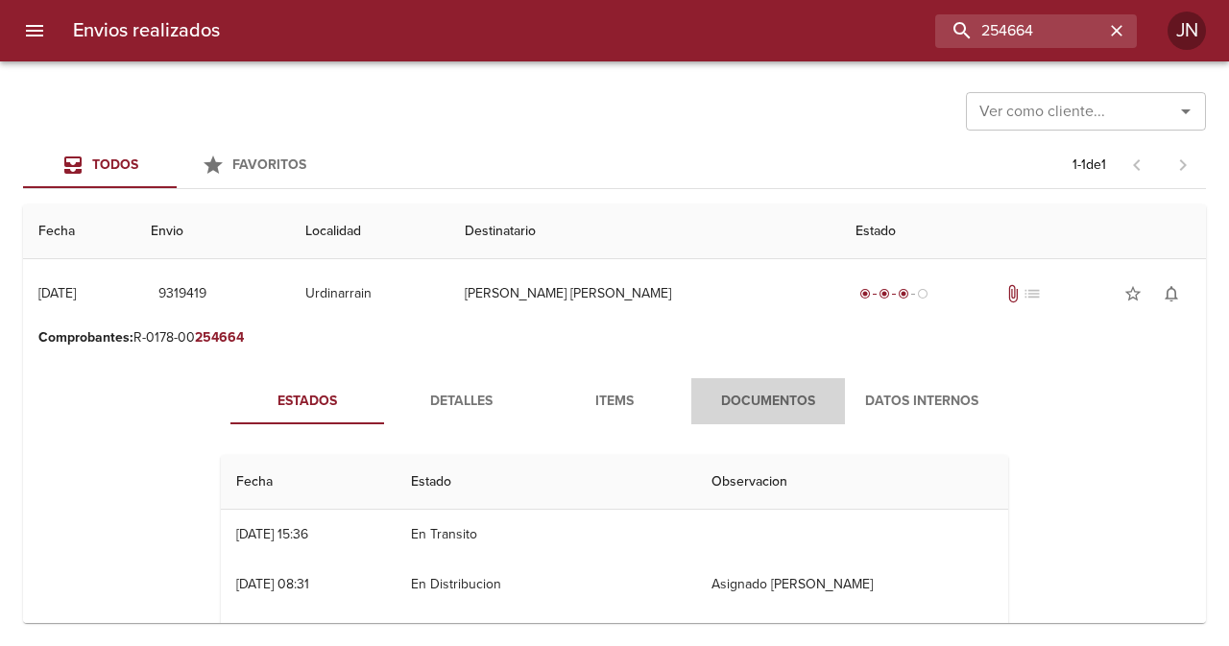
click at [778, 395] on span "Documentos" at bounding box center [768, 402] width 131 height 24
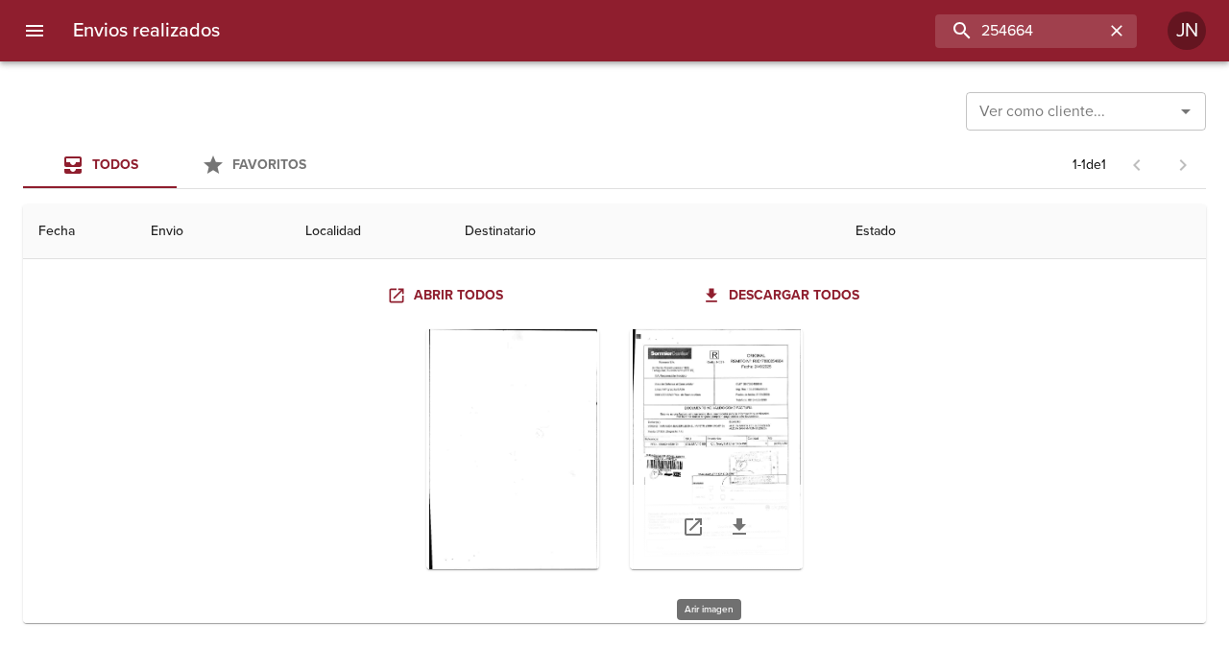
scroll to position [178, 0]
click at [728, 528] on icon "Tabla de envíos del cliente" at bounding box center [739, 526] width 23 height 23
